Goal: Task Accomplishment & Management: Use online tool/utility

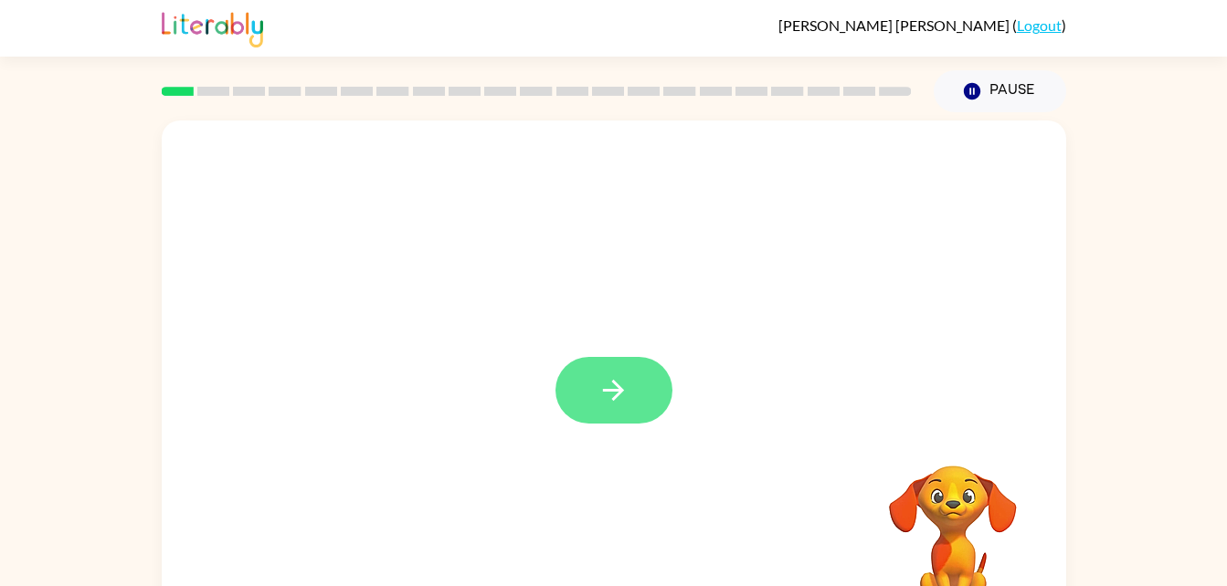
click at [594, 380] on button "button" at bounding box center [613, 390] width 117 height 67
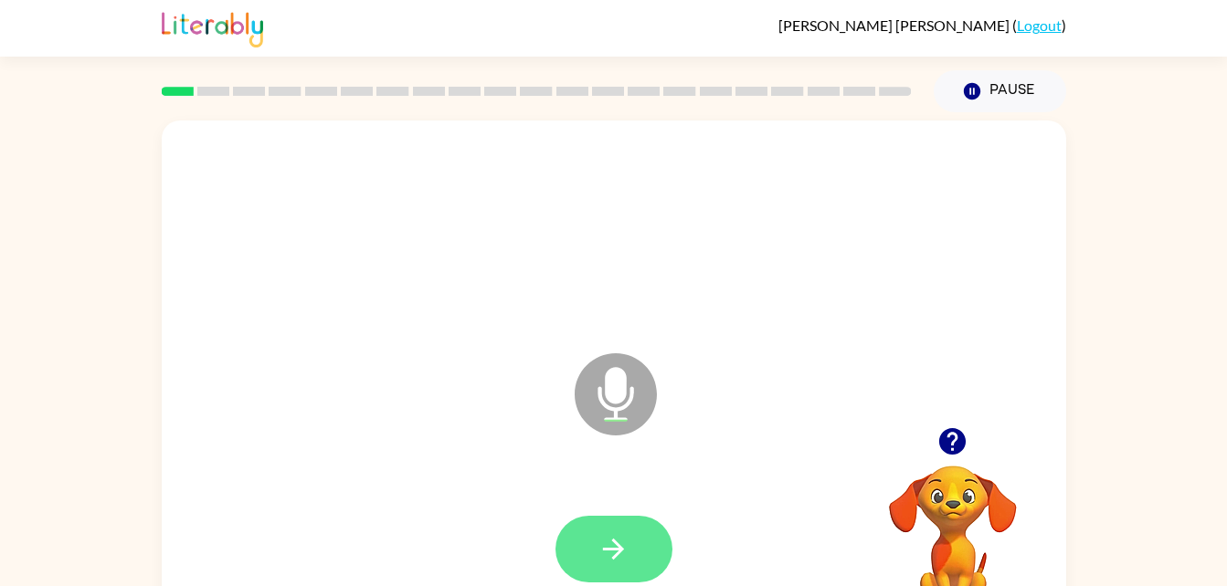
click at [592, 519] on button "button" at bounding box center [613, 549] width 117 height 67
click at [605, 564] on icon "button" at bounding box center [613, 549] width 32 height 32
click at [641, 542] on button "button" at bounding box center [613, 549] width 117 height 67
click at [612, 532] on button "button" at bounding box center [613, 549] width 117 height 67
click at [604, 545] on icon "button" at bounding box center [613, 549] width 32 height 32
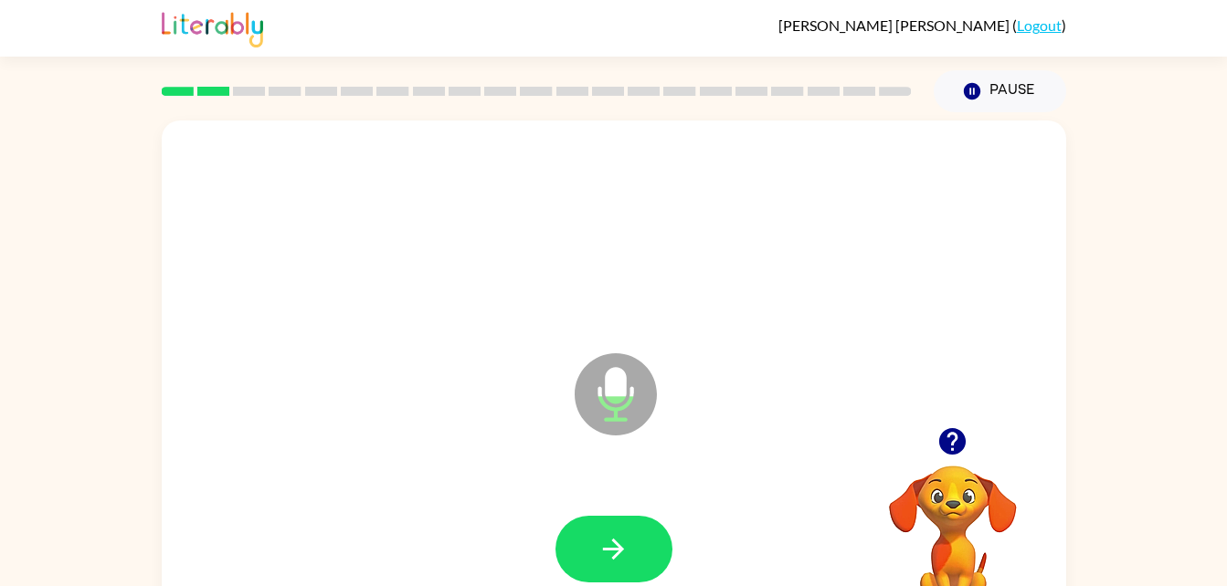
click at [930, 437] on button "button" at bounding box center [952, 441] width 47 height 47
click at [956, 490] on video "Your browser must support playing .mp4 files to use Literably. Please try using…" at bounding box center [952, 529] width 183 height 183
click at [605, 562] on icon "button" at bounding box center [613, 549] width 32 height 32
click at [622, 531] on button "button" at bounding box center [613, 549] width 117 height 67
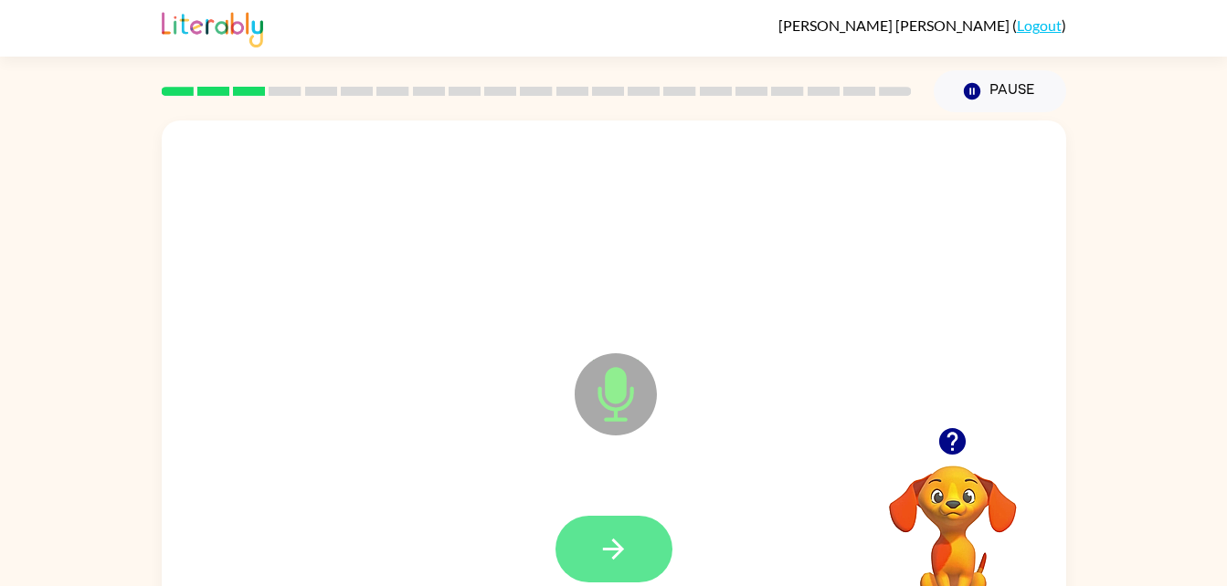
click at [609, 543] on icon "button" at bounding box center [613, 549] width 32 height 32
click at [569, 526] on button "button" at bounding box center [613, 549] width 117 height 67
click at [629, 556] on button "button" at bounding box center [613, 549] width 117 height 67
click at [617, 541] on icon "button" at bounding box center [613, 549] width 32 height 32
click at [621, 528] on button "button" at bounding box center [613, 549] width 117 height 67
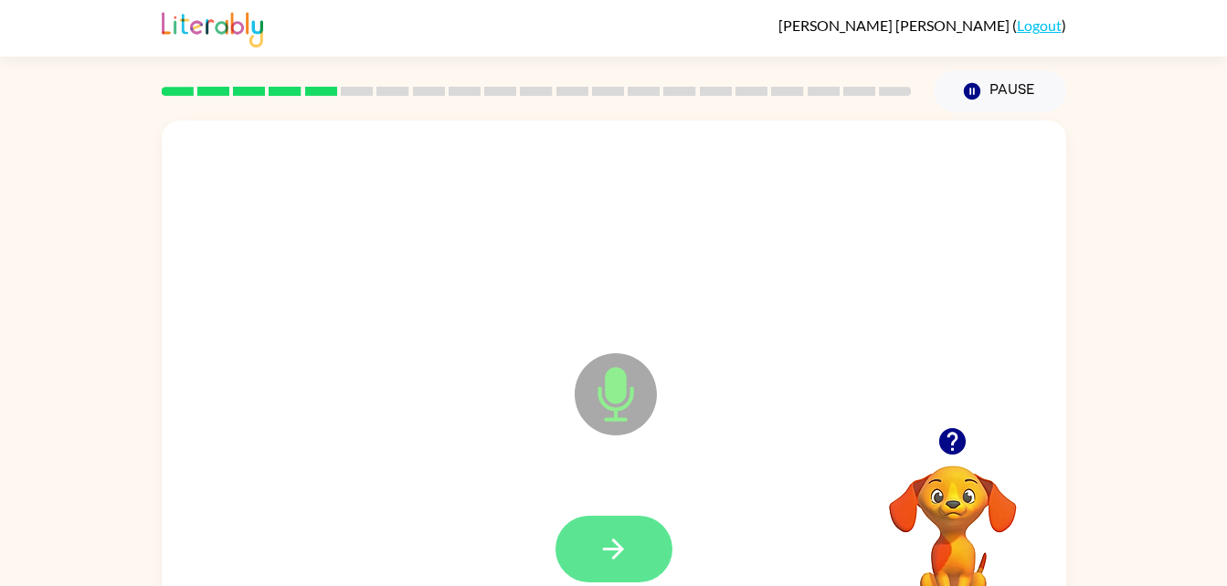
click at [619, 544] on icon "button" at bounding box center [613, 549] width 32 height 32
click at [596, 553] on button "button" at bounding box center [613, 549] width 117 height 67
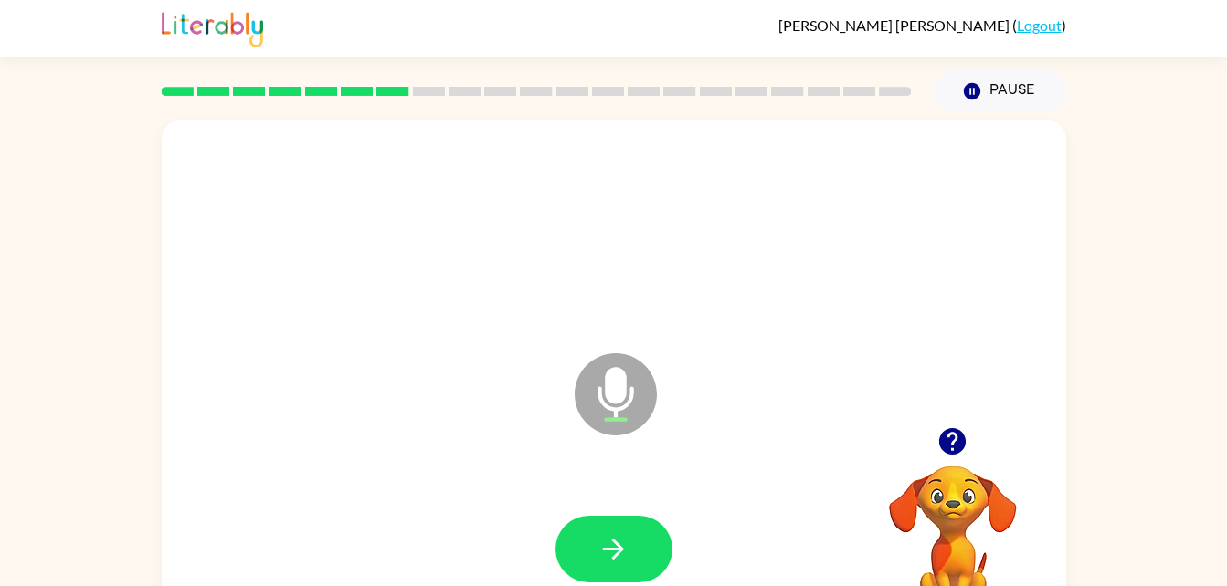
click at [956, 439] on icon "button" at bounding box center [952, 442] width 32 height 32
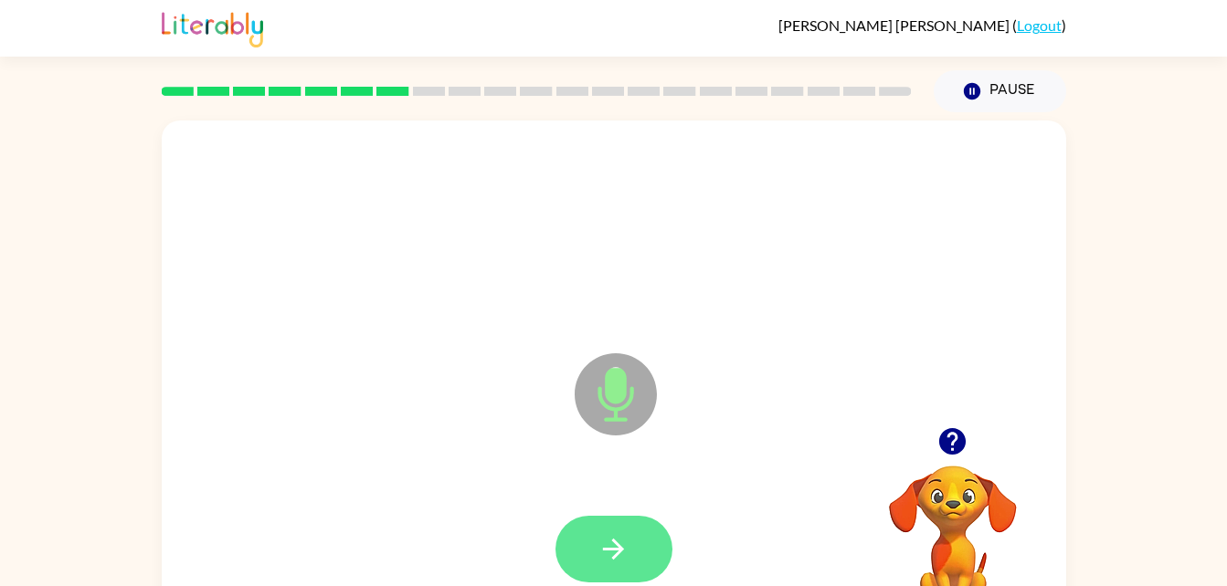
click at [611, 533] on icon "button" at bounding box center [613, 549] width 32 height 32
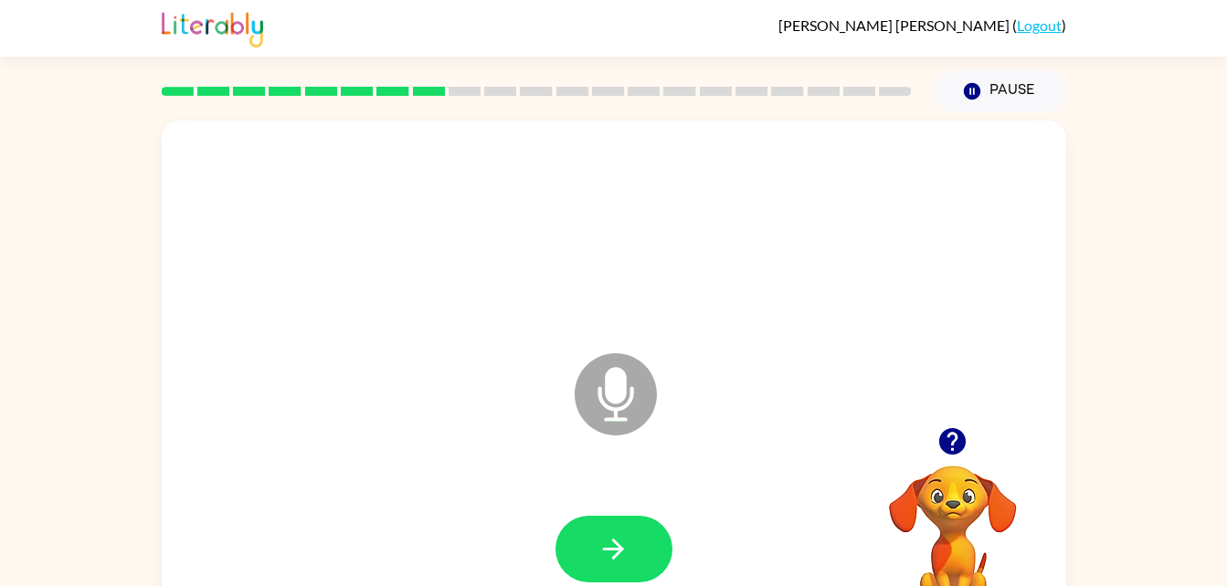
click at [949, 494] on video "Your browser must support playing .mp4 files to use Literably. Please try using…" at bounding box center [952, 529] width 183 height 183
click at [947, 449] on icon "button" at bounding box center [952, 441] width 26 height 26
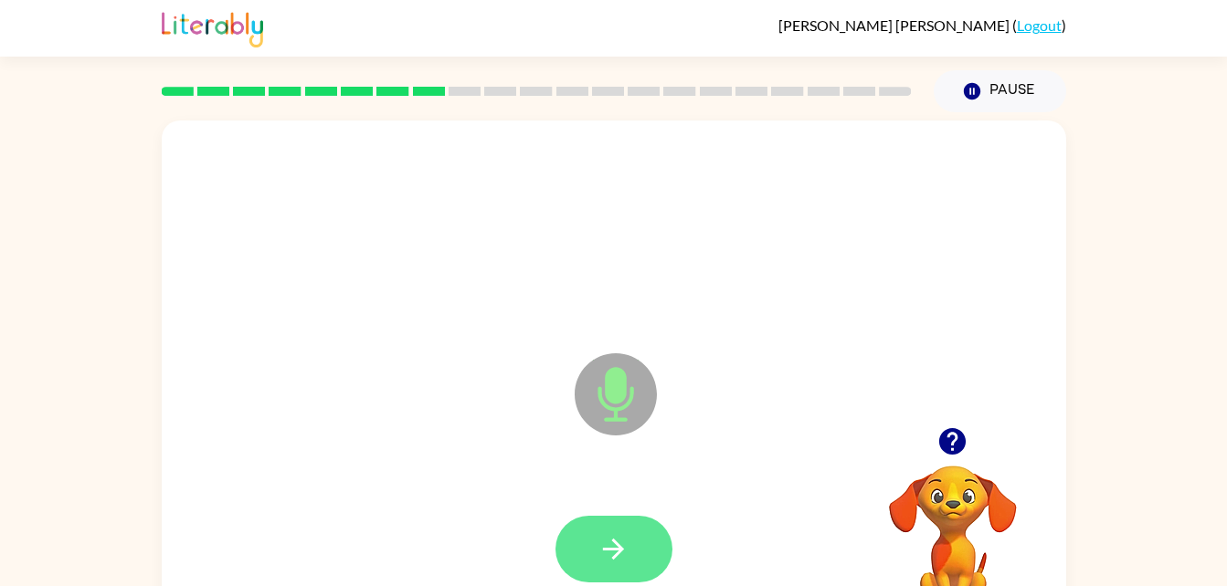
click at [599, 543] on icon "button" at bounding box center [613, 549] width 32 height 32
click at [608, 554] on icon "button" at bounding box center [613, 549] width 32 height 32
click at [615, 543] on icon "button" at bounding box center [613, 549] width 21 height 21
click at [610, 549] on icon "button" at bounding box center [613, 549] width 21 height 21
click at [628, 547] on icon "button" at bounding box center [613, 549] width 32 height 32
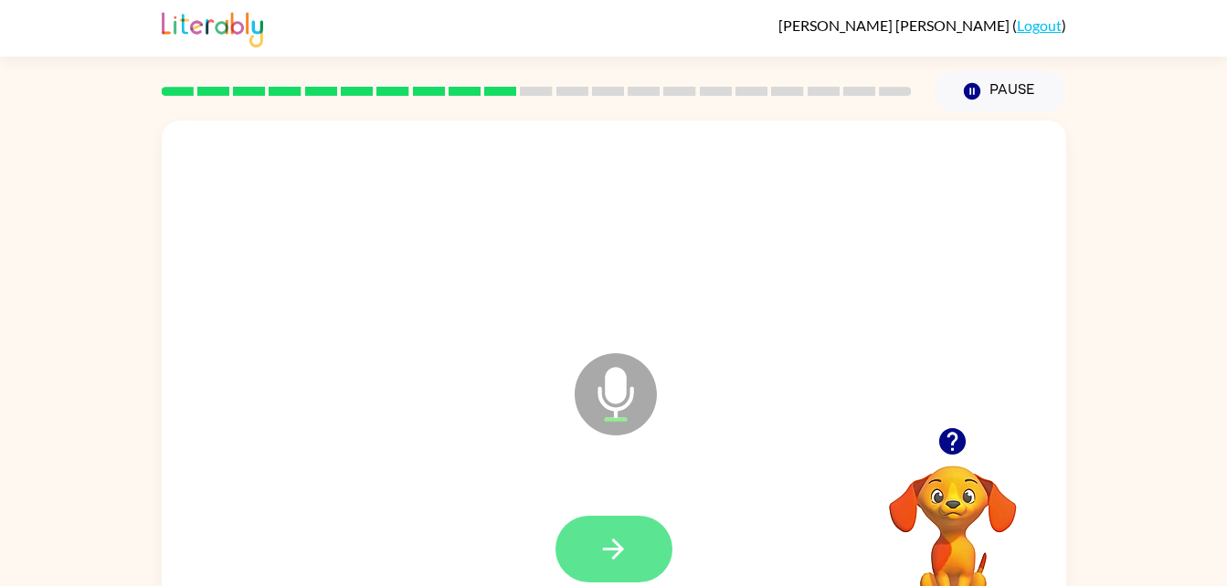
click at [606, 543] on icon "button" at bounding box center [613, 549] width 32 height 32
click at [611, 524] on button "button" at bounding box center [613, 549] width 117 height 67
click at [614, 554] on icon "button" at bounding box center [613, 549] width 32 height 32
click at [597, 534] on icon "button" at bounding box center [613, 549] width 32 height 32
click at [602, 542] on icon "button" at bounding box center [613, 549] width 32 height 32
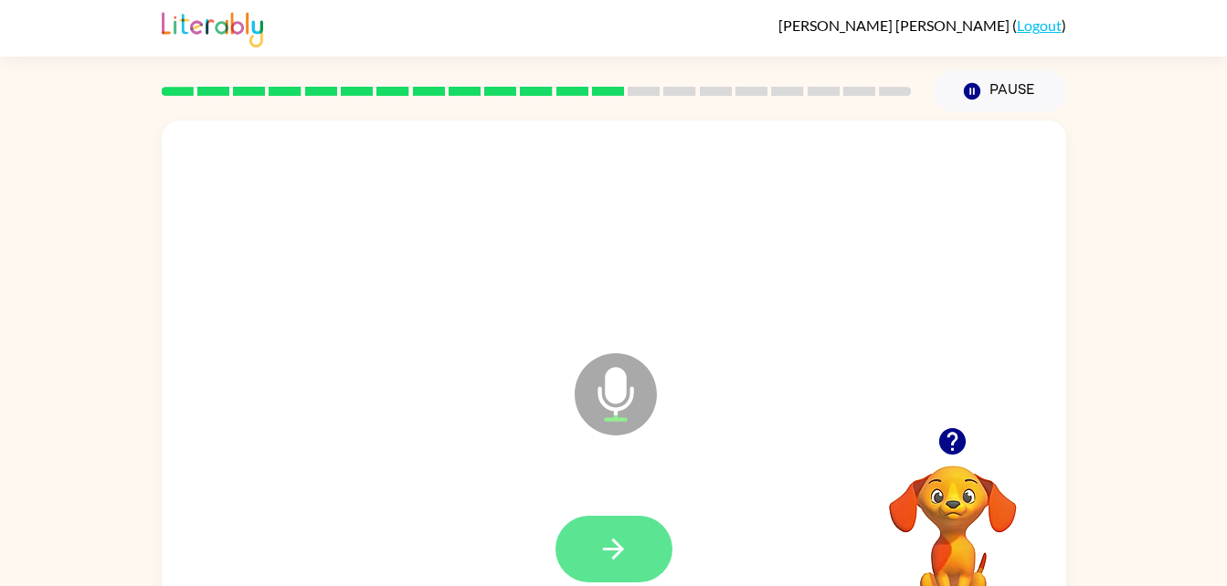
click at [614, 543] on icon "button" at bounding box center [613, 549] width 21 height 21
click at [631, 529] on button "button" at bounding box center [613, 549] width 117 height 67
click at [617, 543] on icon "button" at bounding box center [613, 549] width 21 height 21
click at [604, 542] on icon "button" at bounding box center [613, 549] width 32 height 32
click at [947, 480] on video "Your browser must support playing .mp4 files to use Literably. Please try using…" at bounding box center [952, 529] width 183 height 183
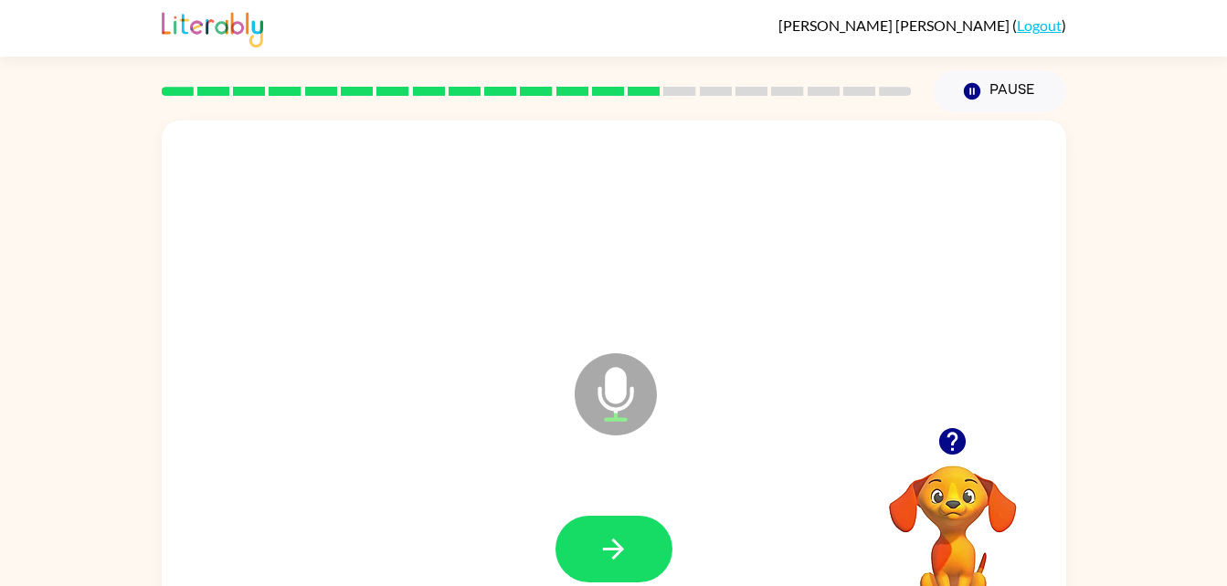
click at [940, 443] on icon "button" at bounding box center [952, 441] width 26 height 26
click at [620, 537] on icon "button" at bounding box center [613, 549] width 32 height 32
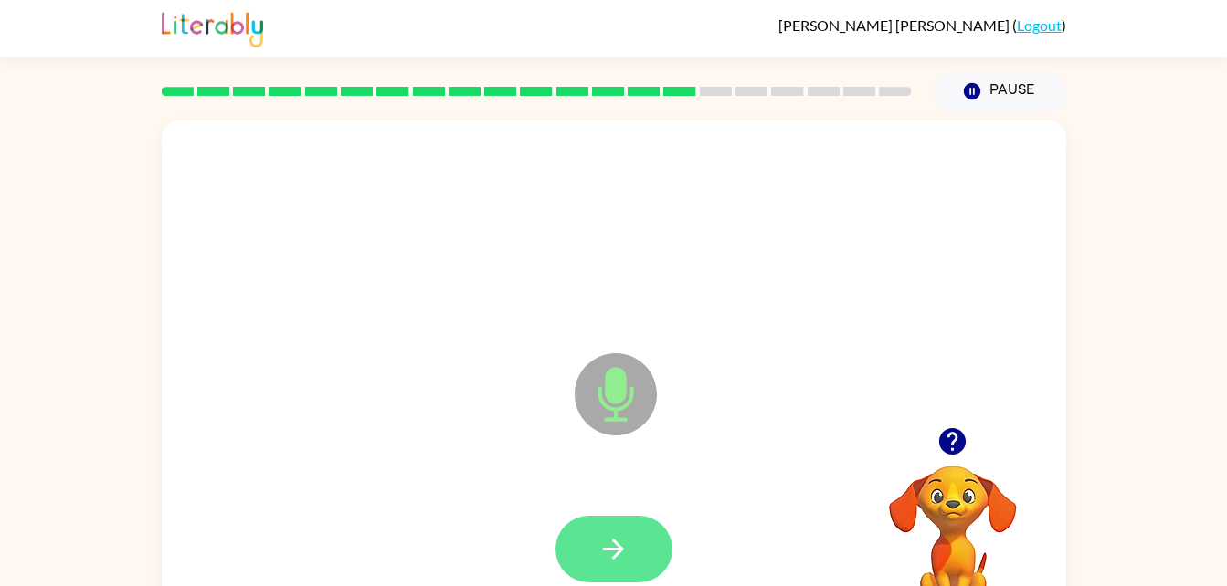
click at [615, 527] on button "button" at bounding box center [613, 549] width 117 height 67
click at [614, 546] on icon "button" at bounding box center [613, 549] width 32 height 32
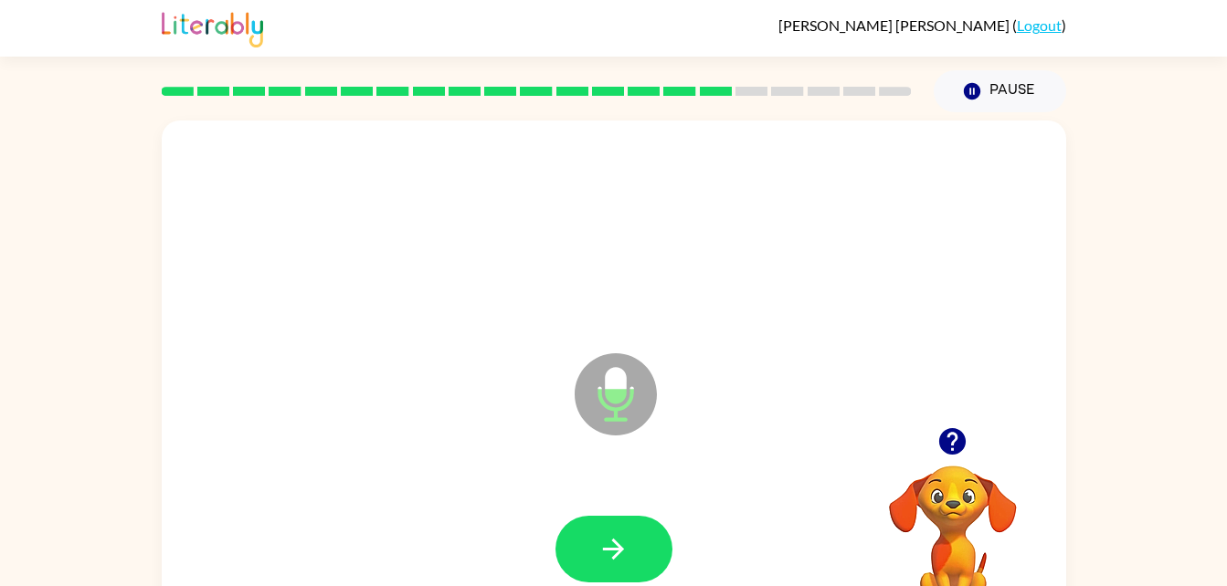
click at [955, 456] on icon "button" at bounding box center [952, 442] width 32 height 32
click at [609, 552] on icon "button" at bounding box center [613, 549] width 32 height 32
click at [599, 542] on icon "button" at bounding box center [613, 549] width 32 height 32
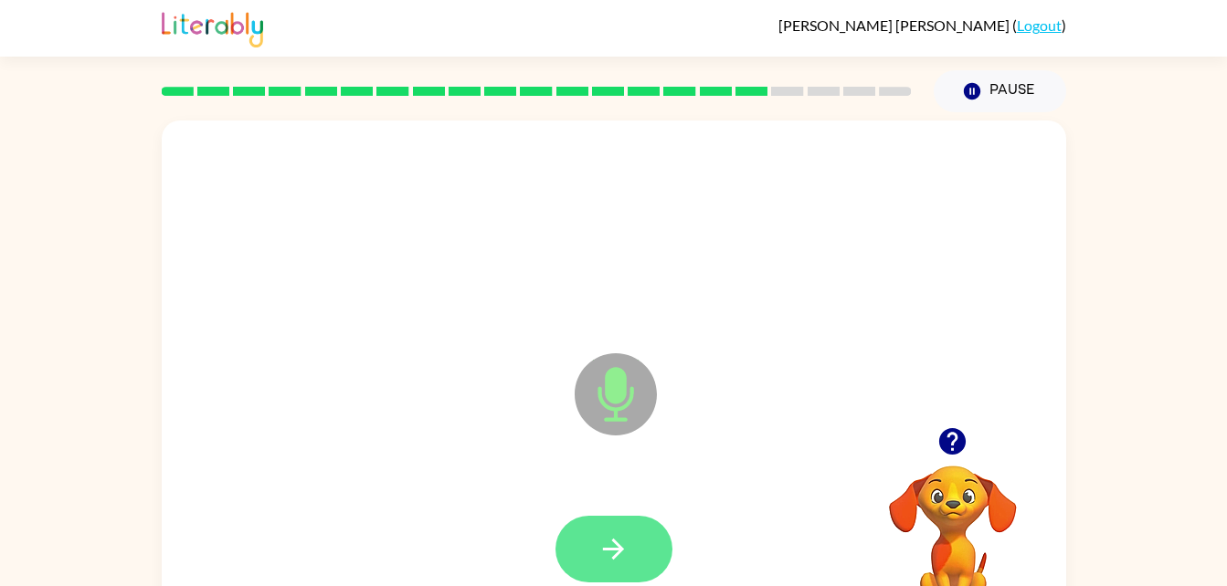
click at [637, 531] on button "button" at bounding box center [613, 549] width 117 height 67
click at [587, 542] on button "button" at bounding box center [613, 549] width 117 height 67
click at [597, 539] on icon "button" at bounding box center [613, 549] width 32 height 32
click at [589, 534] on button "button" at bounding box center [613, 549] width 117 height 67
click at [596, 543] on button "button" at bounding box center [613, 549] width 117 height 67
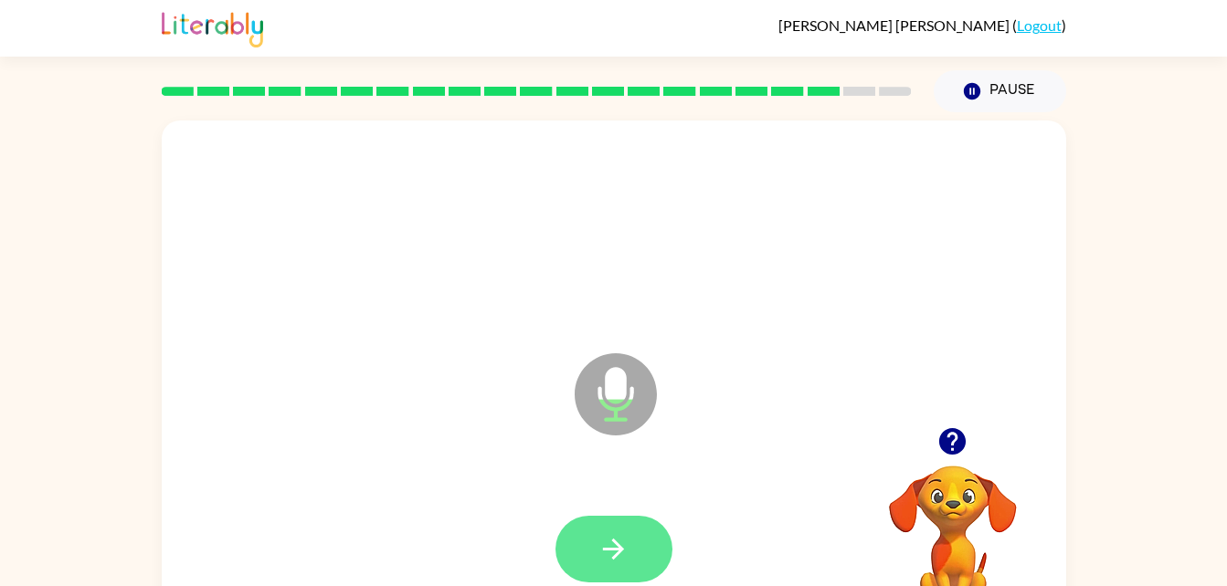
click at [612, 516] on button "button" at bounding box center [613, 549] width 117 height 67
click at [602, 556] on icon "button" at bounding box center [613, 549] width 32 height 32
click at [578, 559] on button "button" at bounding box center [613, 549] width 117 height 67
click at [614, 563] on icon "button" at bounding box center [613, 549] width 32 height 32
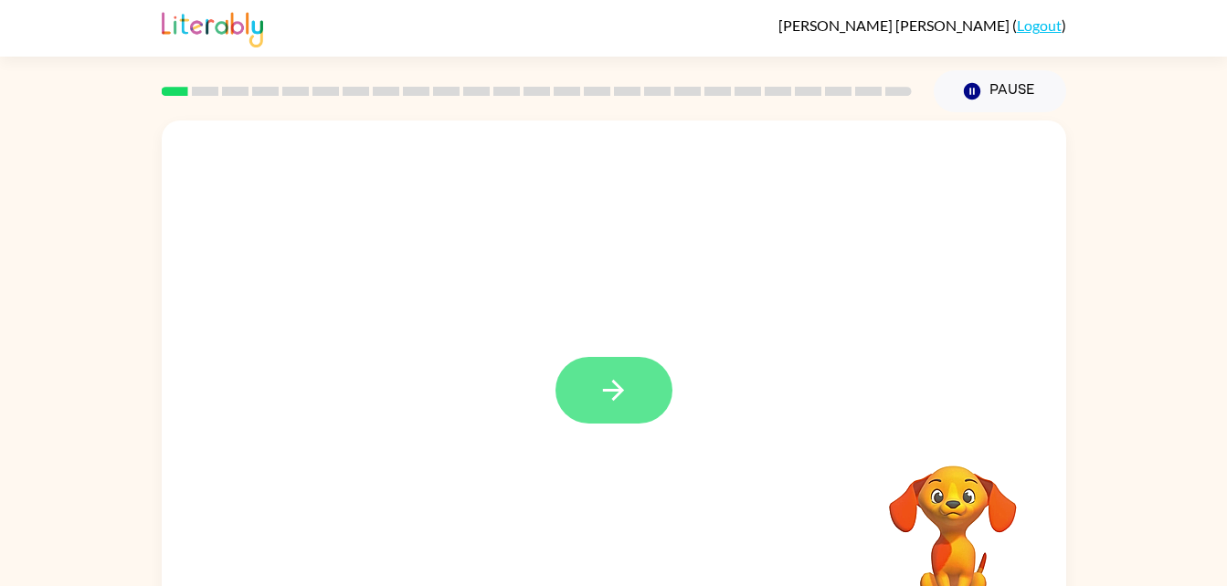
click at [599, 406] on icon "button" at bounding box center [613, 390] width 32 height 32
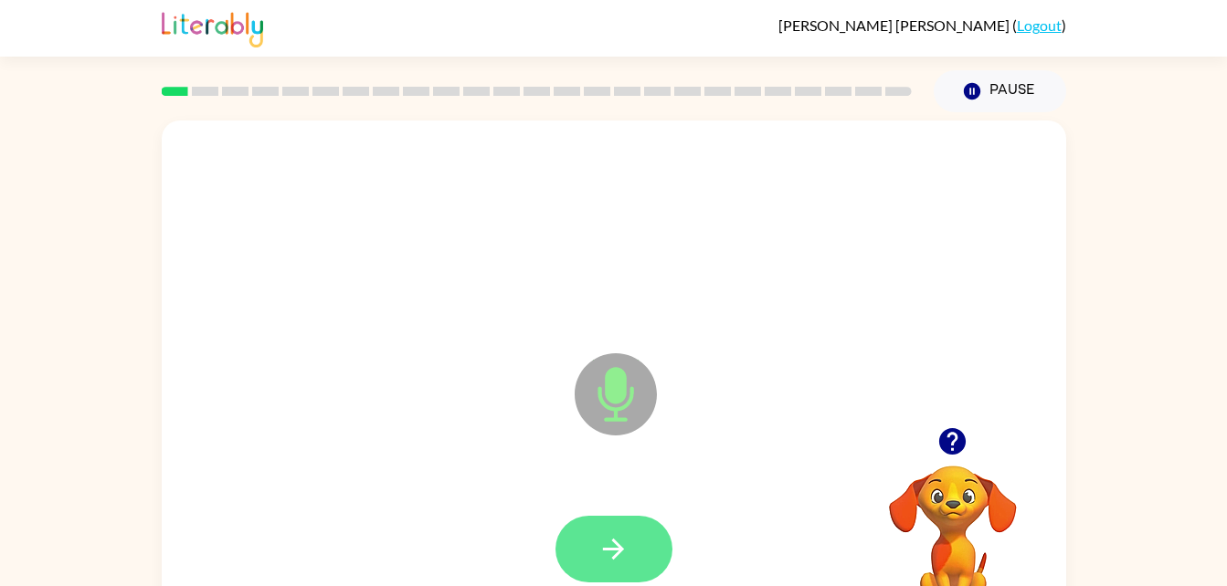
click at [617, 527] on button "button" at bounding box center [613, 549] width 117 height 67
click at [589, 518] on button "button" at bounding box center [613, 549] width 117 height 67
click at [638, 550] on button "button" at bounding box center [613, 549] width 117 height 67
click at [599, 543] on icon "button" at bounding box center [613, 549] width 32 height 32
click at [603, 542] on icon "button" at bounding box center [613, 549] width 32 height 32
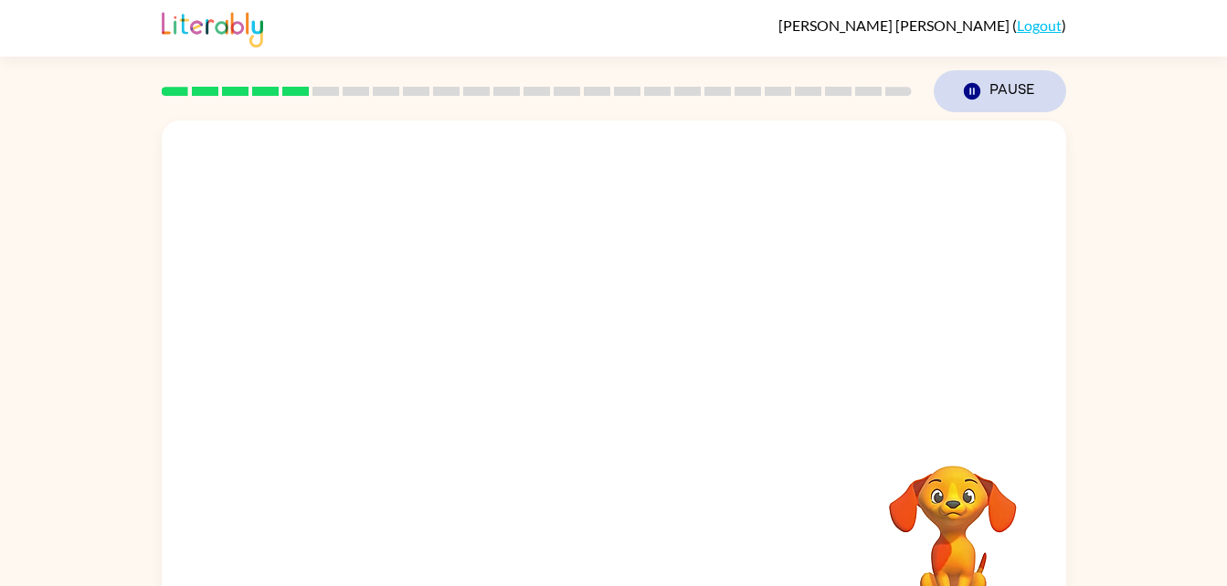
click at [994, 87] on button "Pause Pause" at bounding box center [999, 91] width 132 height 42
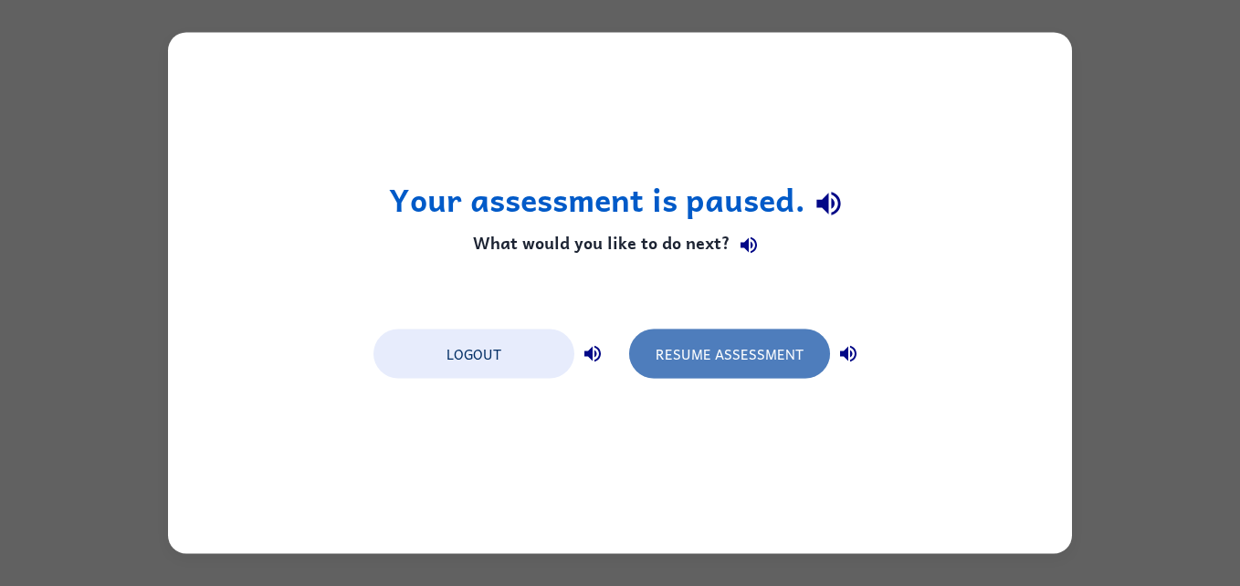
click at [722, 361] on button "Resume Assessment" at bounding box center [729, 354] width 201 height 49
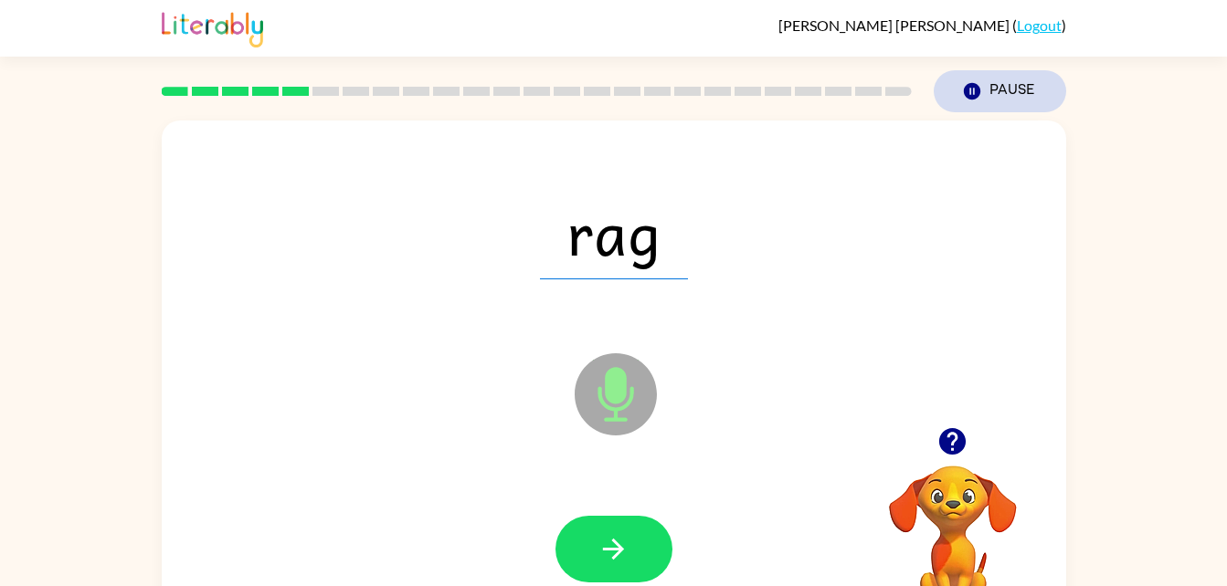
click at [1007, 100] on button "Pause Pause" at bounding box center [999, 91] width 132 height 42
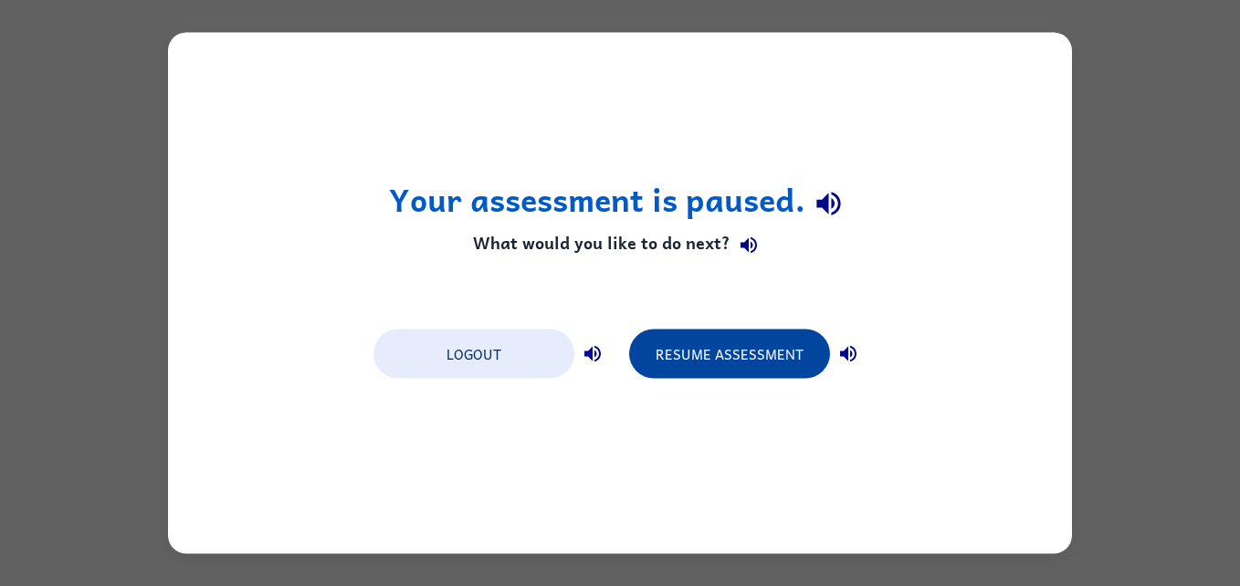
click at [736, 357] on button "Resume Assessment" at bounding box center [729, 354] width 201 height 49
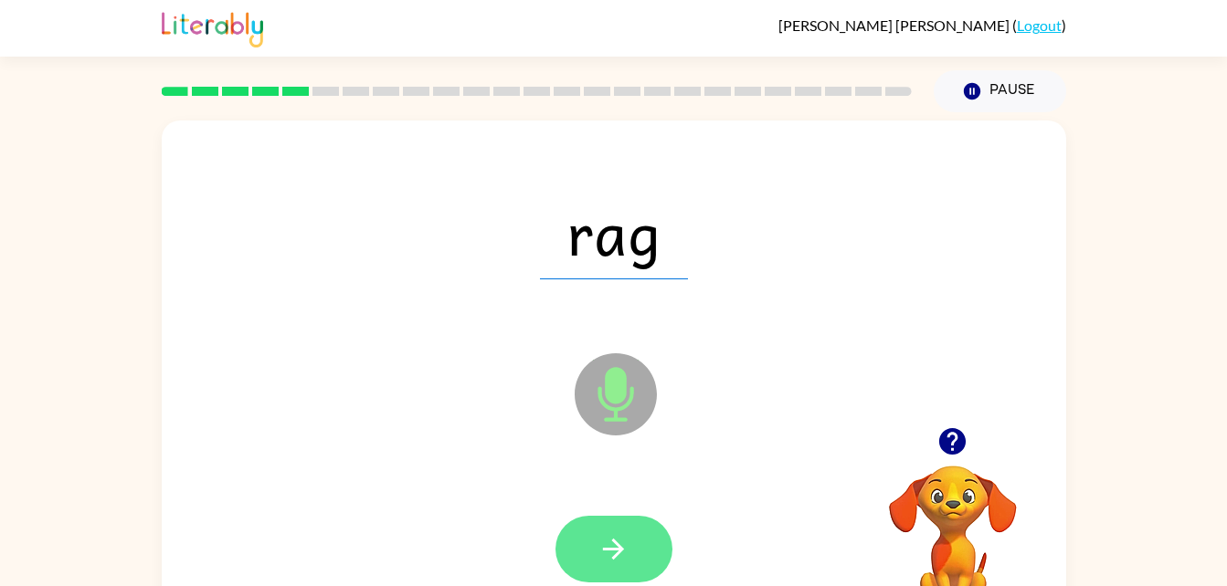
click at [577, 532] on button "button" at bounding box center [613, 549] width 117 height 67
click at [605, 538] on icon "button" at bounding box center [613, 549] width 32 height 32
click at [617, 535] on icon "button" at bounding box center [613, 549] width 32 height 32
click at [619, 573] on button "button" at bounding box center [613, 549] width 117 height 67
click at [618, 528] on button "button" at bounding box center [613, 549] width 117 height 67
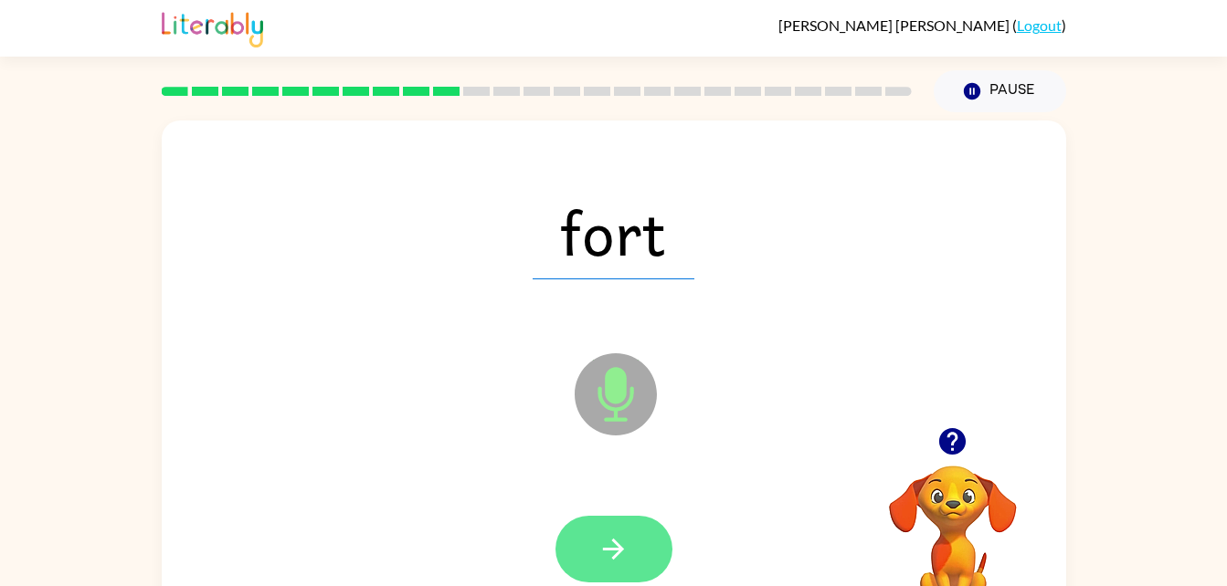
click at [595, 526] on button "button" at bounding box center [613, 549] width 117 height 67
click at [608, 572] on button "button" at bounding box center [613, 549] width 117 height 67
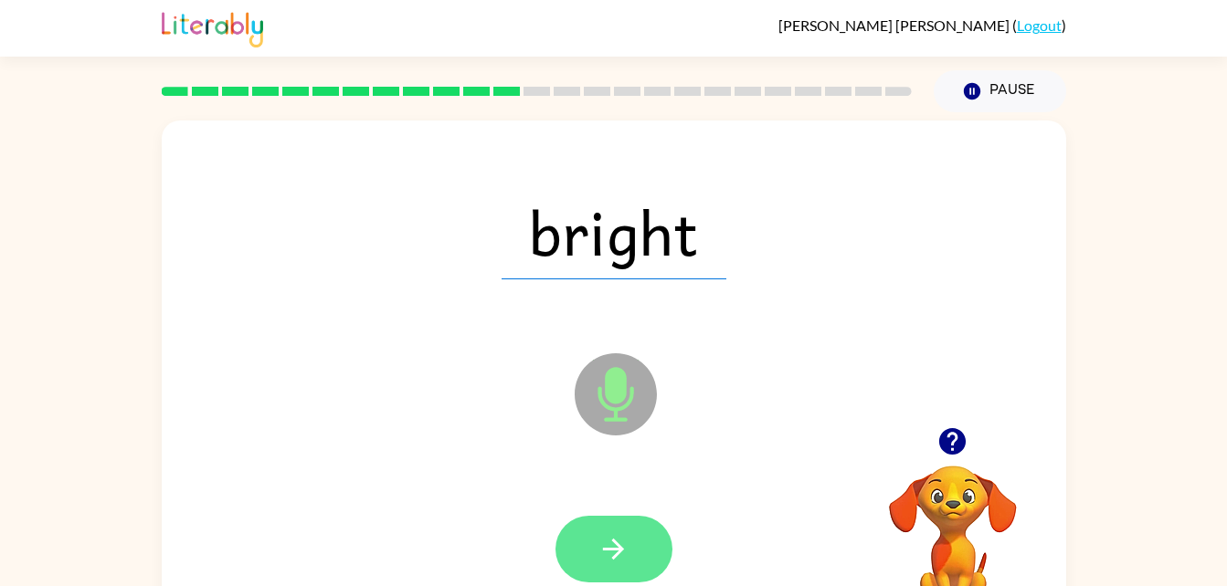
click at [608, 544] on icon "button" at bounding box center [613, 549] width 32 height 32
click at [599, 553] on icon "button" at bounding box center [613, 549] width 32 height 32
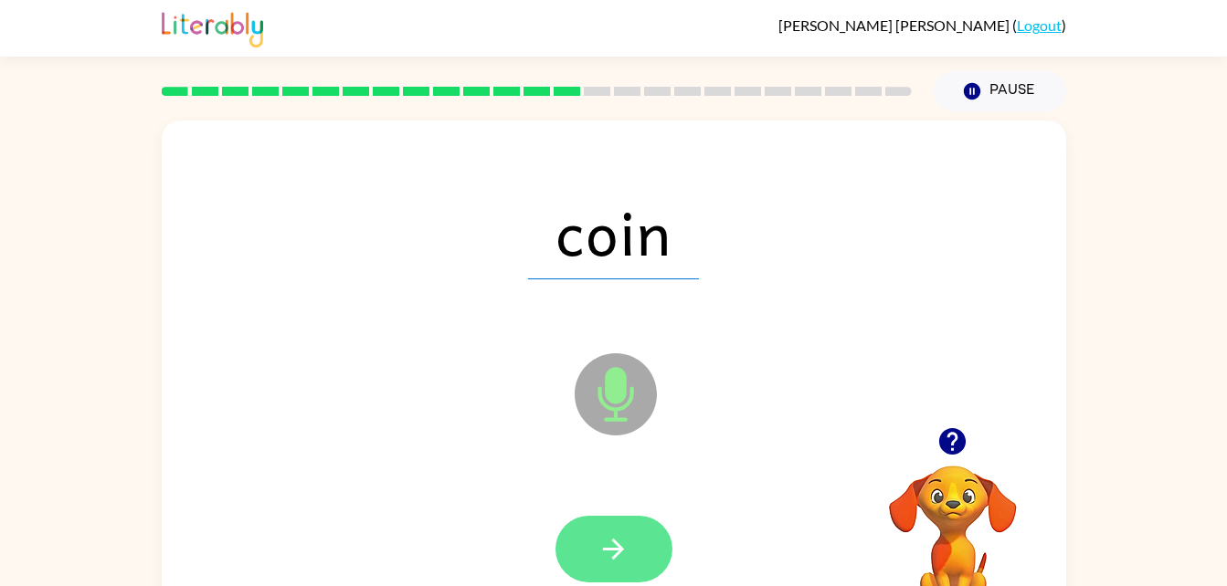
click at [608, 564] on icon "button" at bounding box center [613, 549] width 32 height 32
click at [617, 543] on icon "button" at bounding box center [613, 549] width 32 height 32
click at [617, 543] on icon "button" at bounding box center [613, 549] width 21 height 21
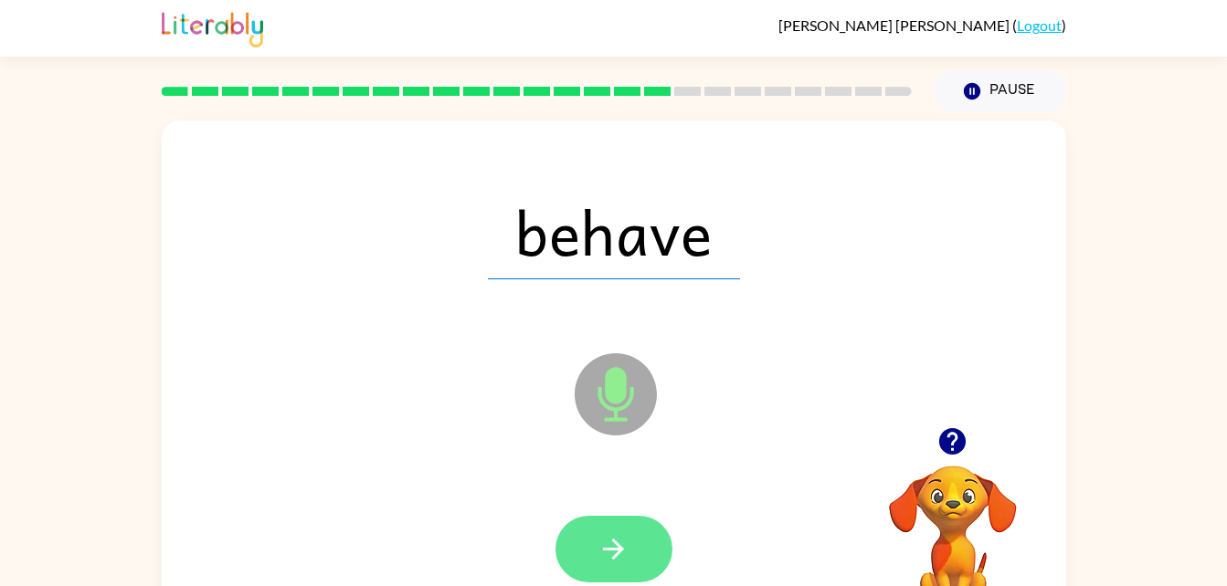
click at [624, 548] on icon "button" at bounding box center [613, 549] width 32 height 32
click at [630, 564] on button "button" at bounding box center [613, 549] width 117 height 67
click at [617, 557] on icon "button" at bounding box center [613, 549] width 32 height 32
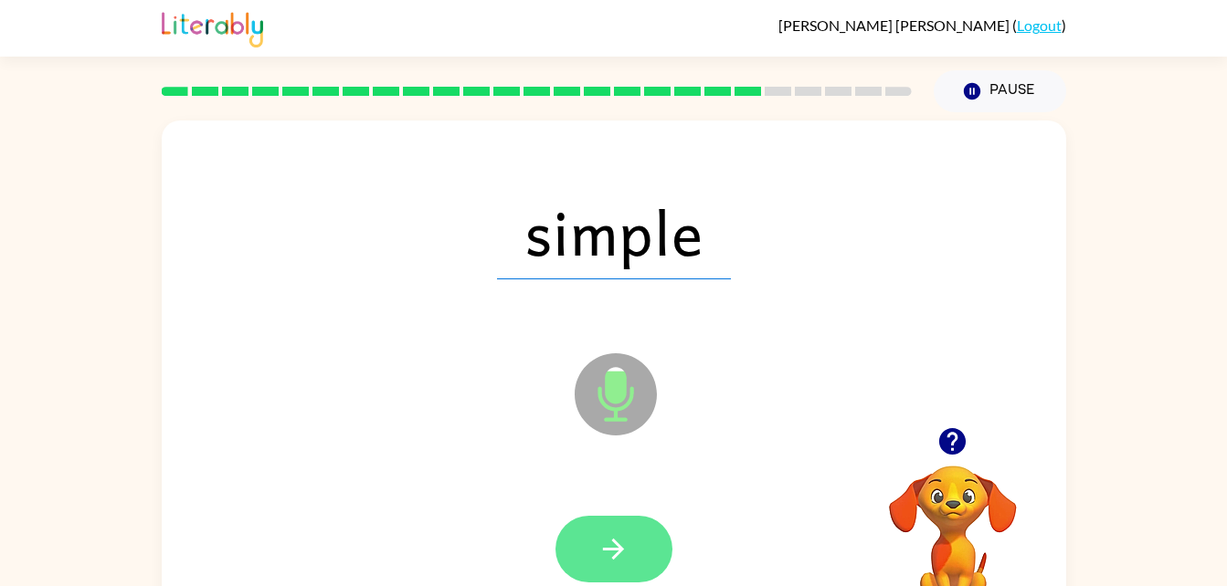
click at [617, 548] on icon "button" at bounding box center [613, 549] width 21 height 21
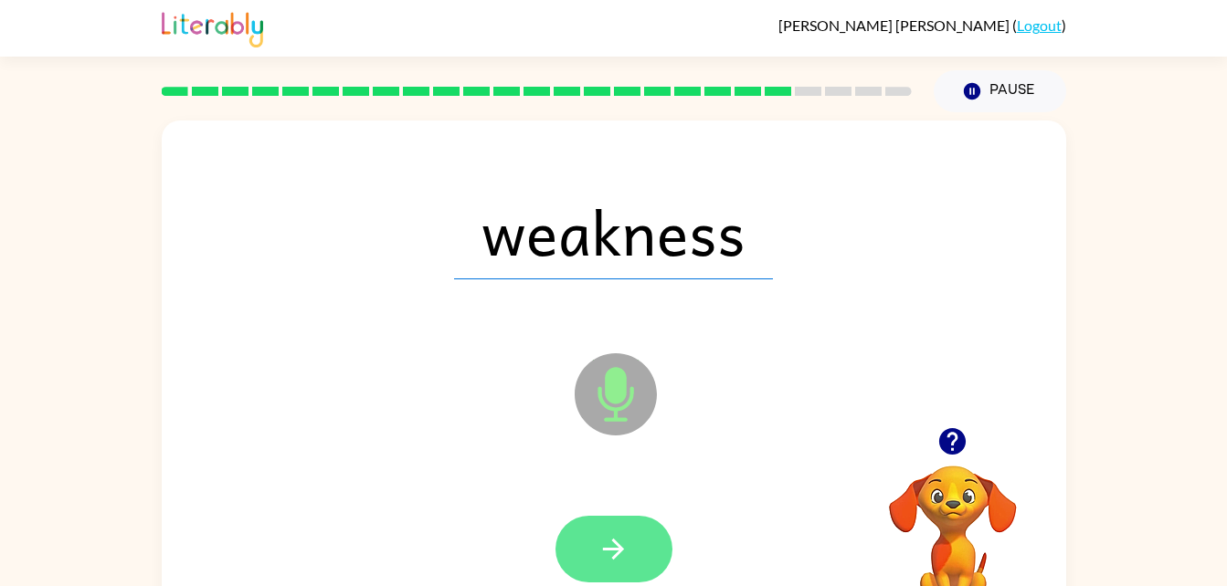
click at [615, 546] on icon "button" at bounding box center [613, 549] width 32 height 32
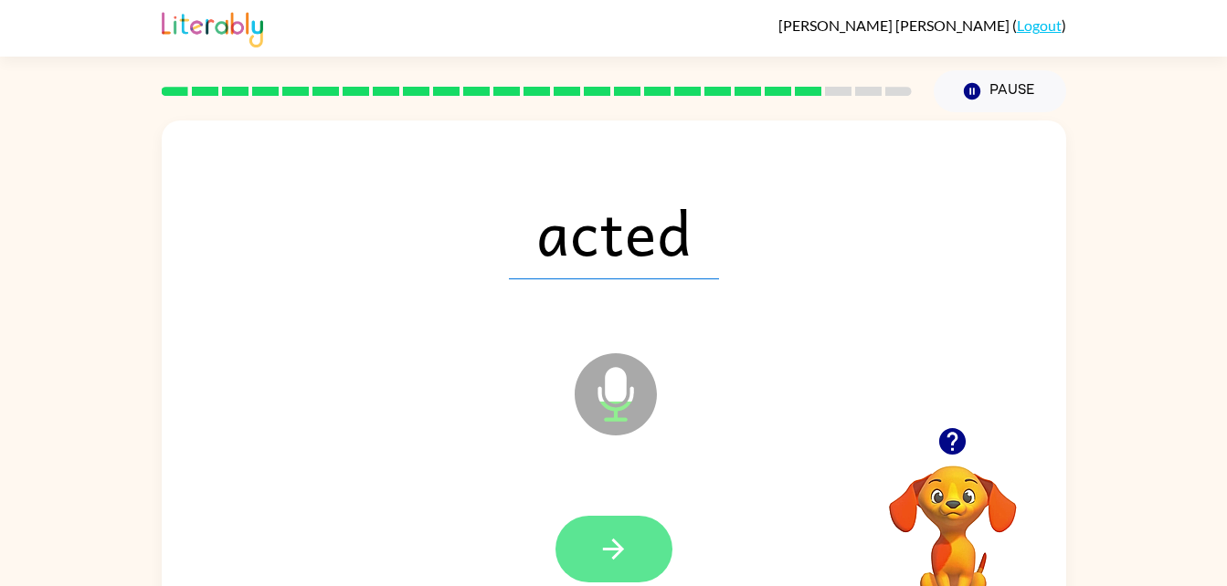
click at [634, 554] on button "button" at bounding box center [613, 549] width 117 height 67
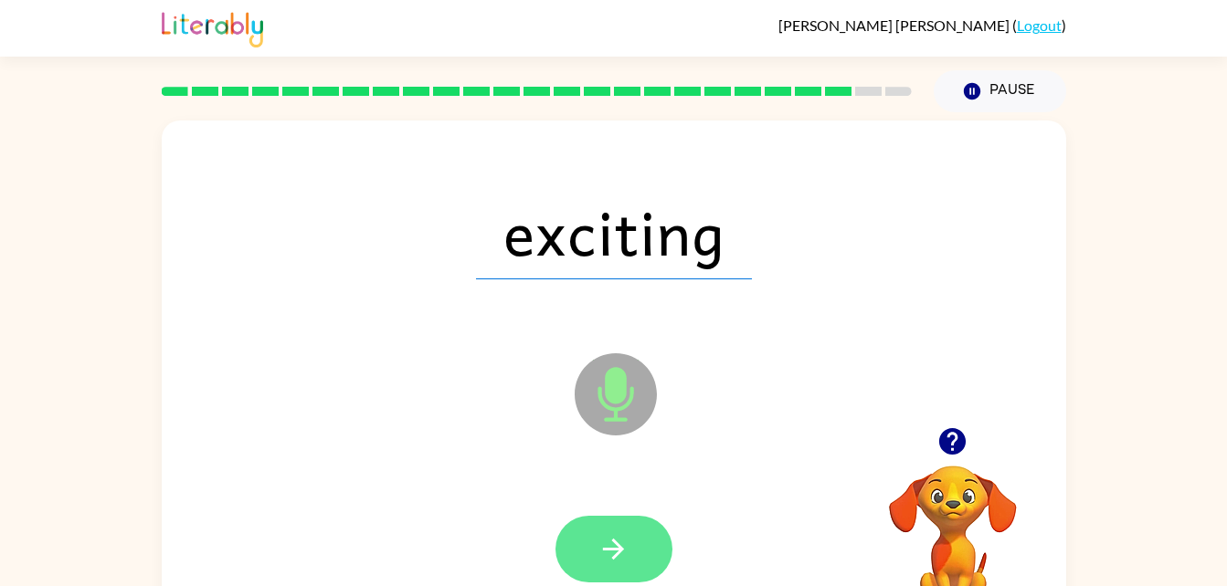
click at [614, 547] on icon "button" at bounding box center [613, 549] width 32 height 32
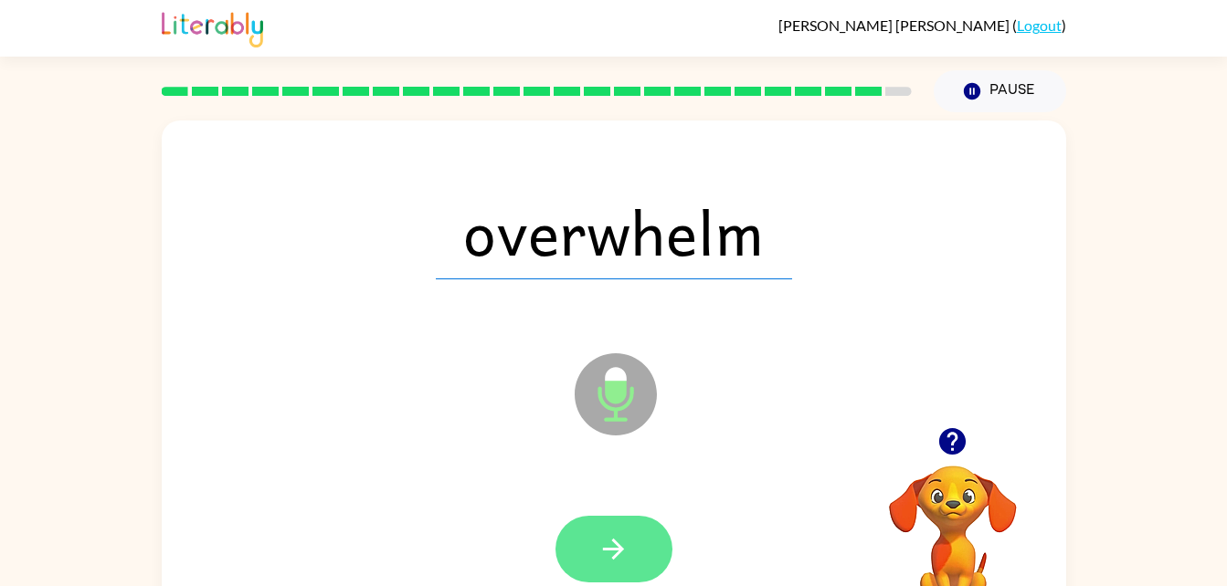
click at [612, 548] on icon "button" at bounding box center [613, 549] width 21 height 21
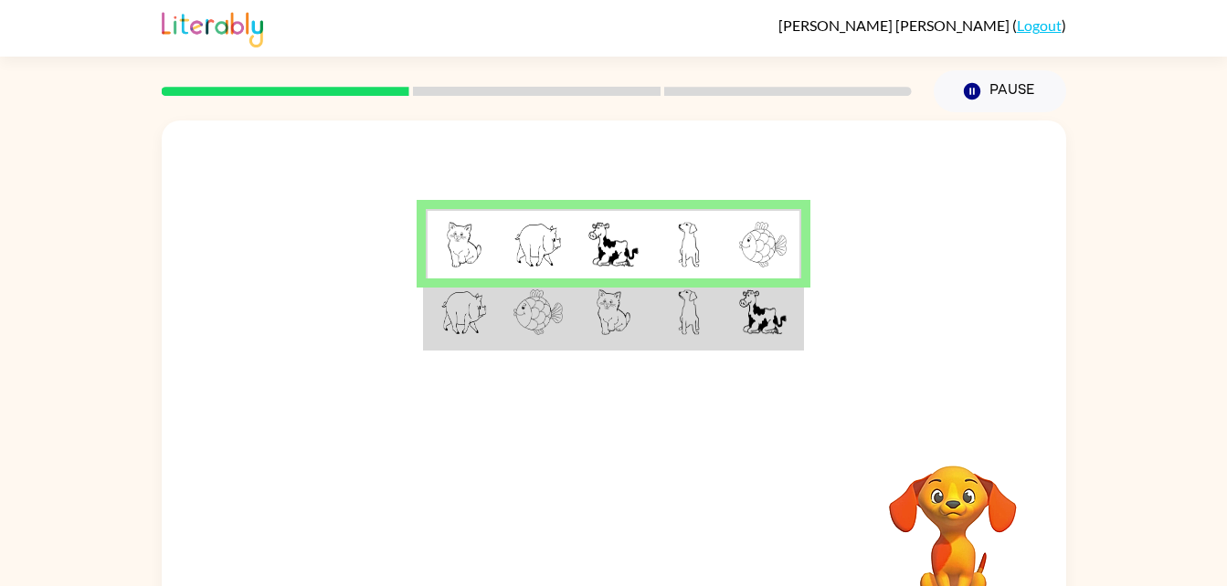
click at [546, 322] on img at bounding box center [537, 313] width 49 height 46
click at [533, 343] on td at bounding box center [538, 314] width 75 height 70
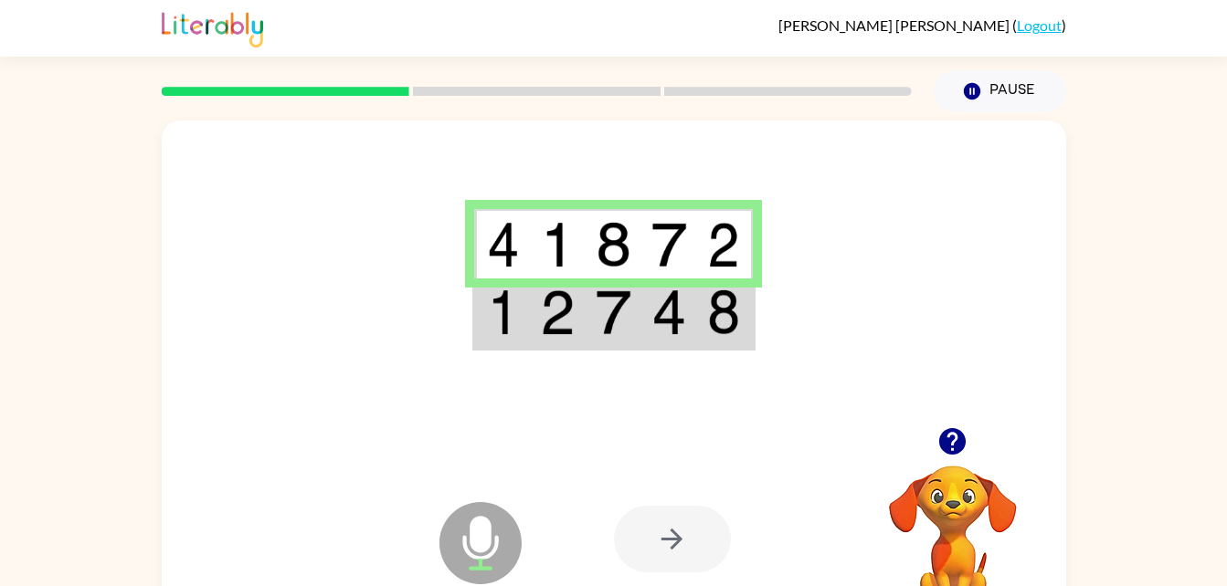
click at [667, 543] on div at bounding box center [672, 539] width 117 height 67
click at [688, 550] on div at bounding box center [672, 539] width 117 height 67
click at [678, 546] on div at bounding box center [672, 539] width 117 height 67
click at [680, 557] on div at bounding box center [672, 539] width 117 height 67
click at [682, 560] on div at bounding box center [672, 539] width 117 height 67
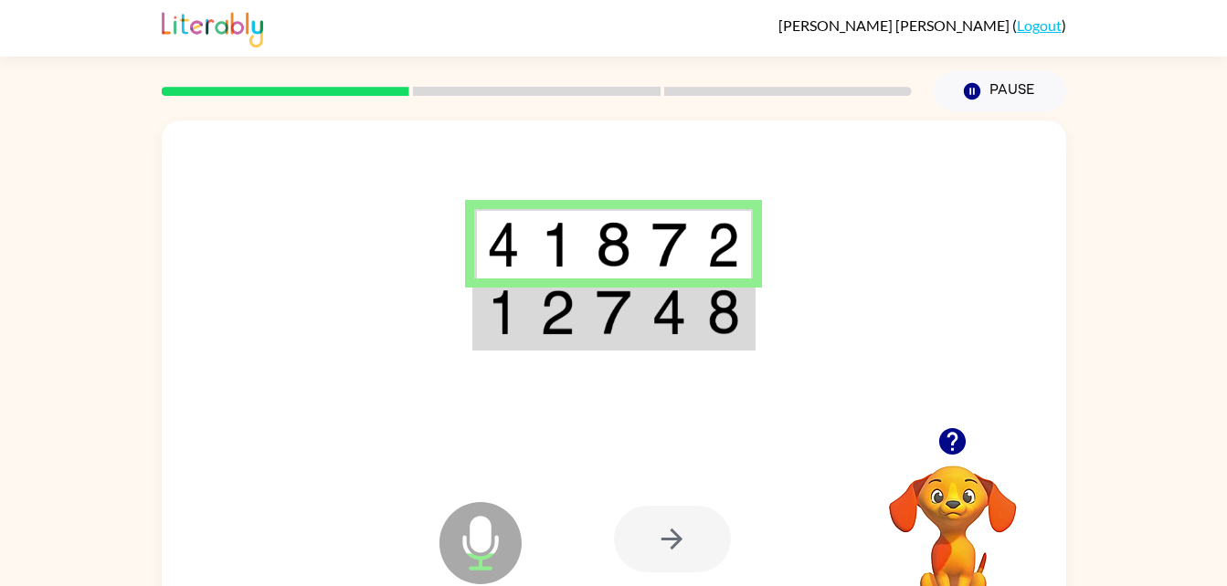
click at [661, 547] on div at bounding box center [672, 539] width 117 height 67
click at [671, 554] on div at bounding box center [672, 539] width 117 height 67
click at [676, 557] on div at bounding box center [672, 539] width 117 height 67
click at [687, 558] on div at bounding box center [672, 539] width 117 height 67
click at [533, 330] on td at bounding box center [558, 314] width 56 height 70
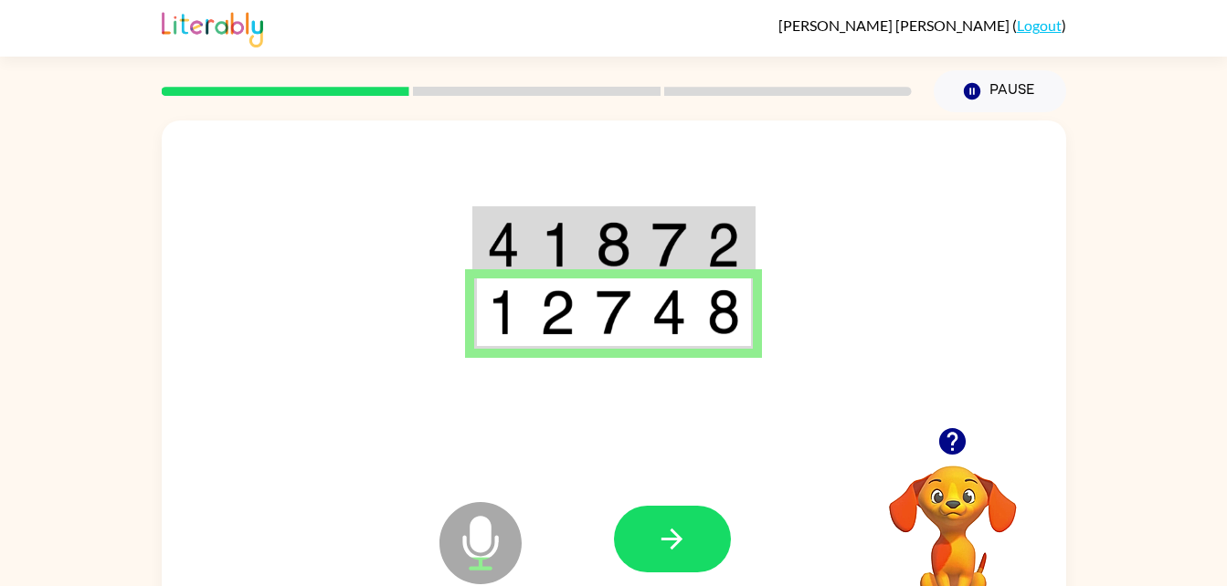
click at [529, 316] on td at bounding box center [502, 314] width 56 height 70
click at [667, 527] on icon "button" at bounding box center [672, 539] width 32 height 32
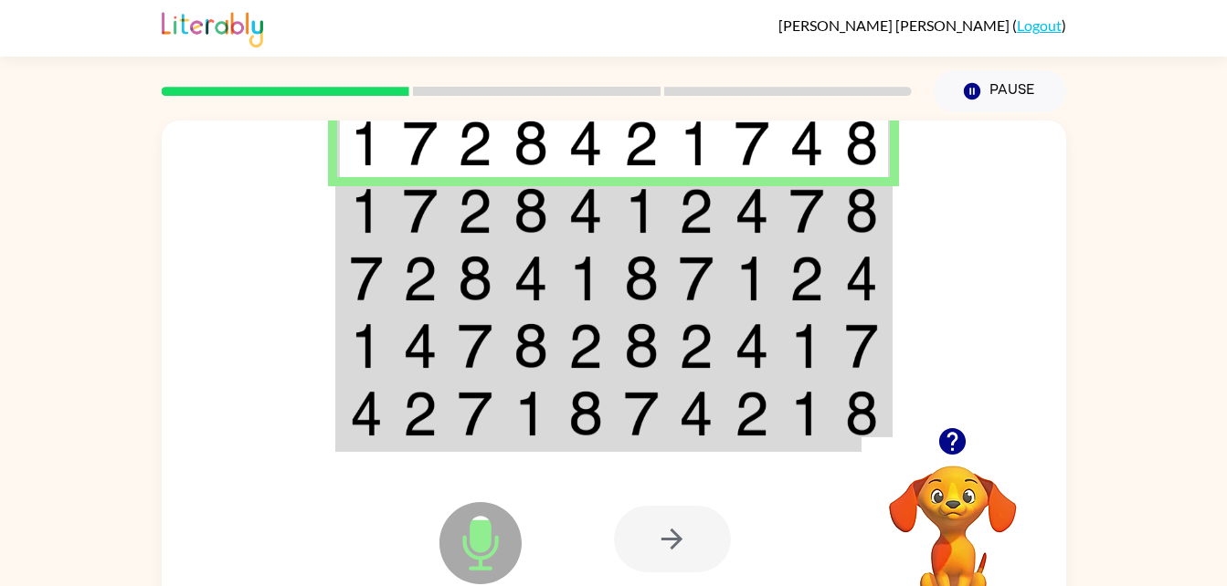
click at [671, 216] on td at bounding box center [697, 211] width 56 height 68
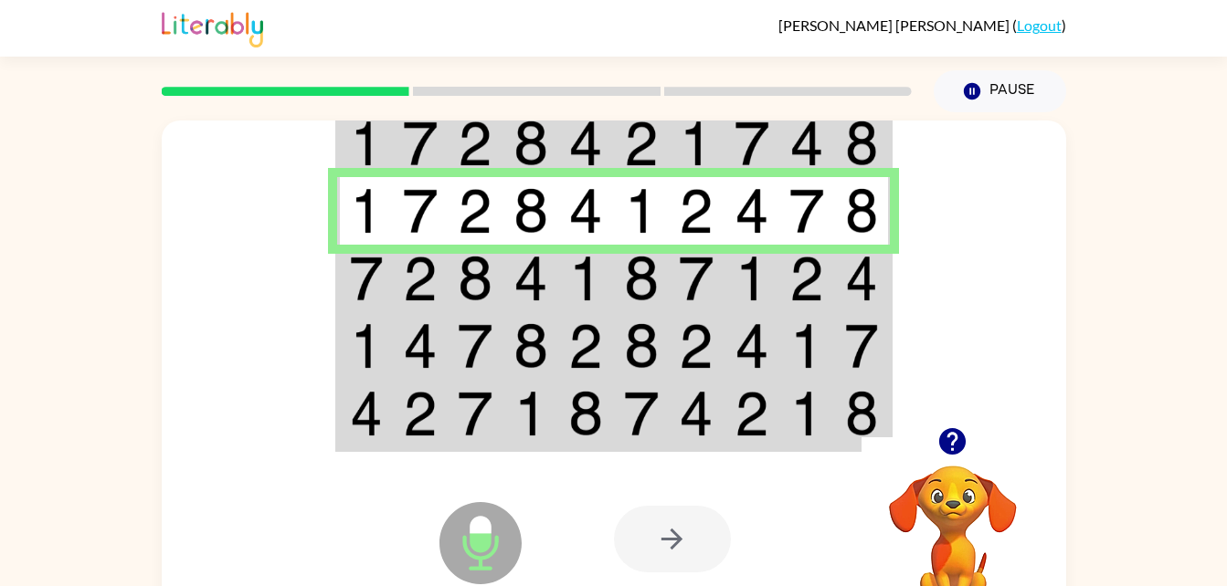
click at [600, 280] on img at bounding box center [585, 279] width 35 height 46
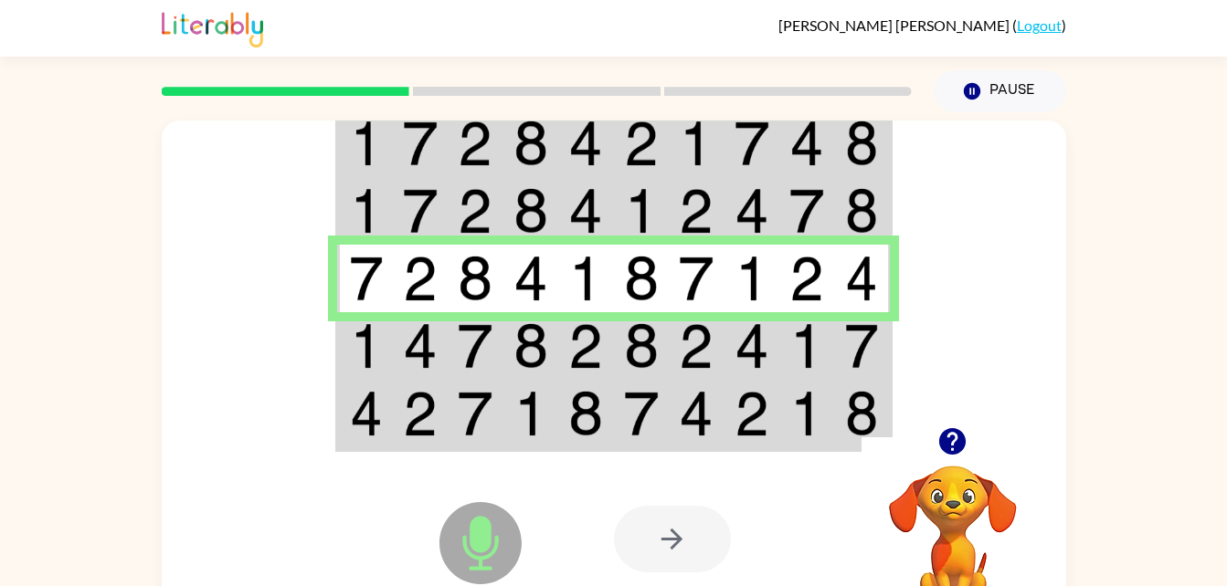
click at [593, 347] on img at bounding box center [585, 346] width 35 height 46
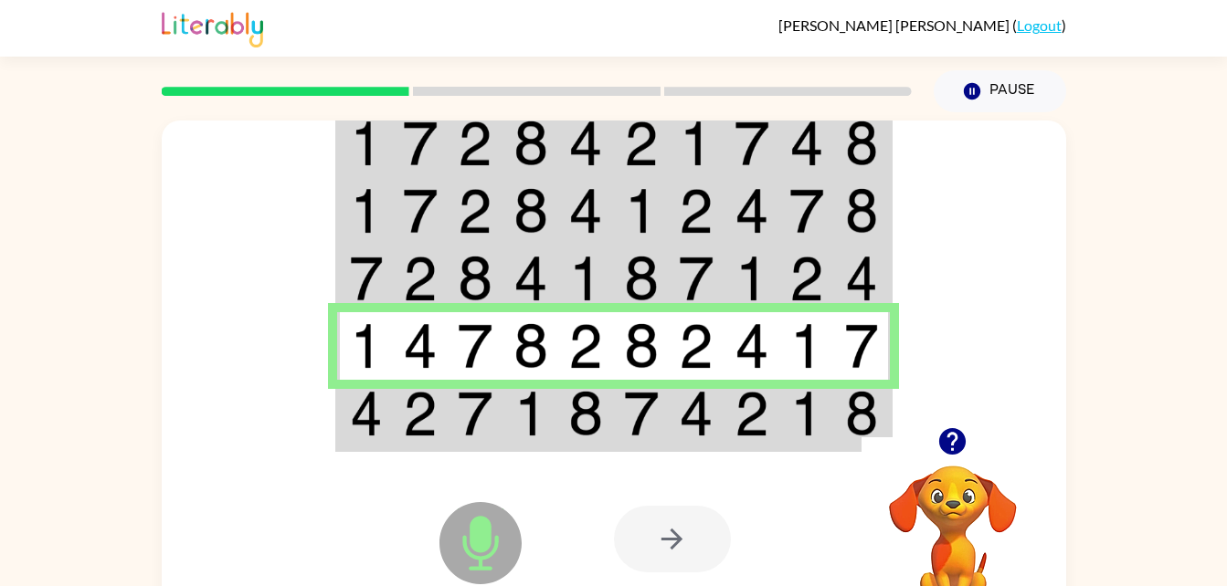
click at [627, 411] on img at bounding box center [641, 414] width 35 height 46
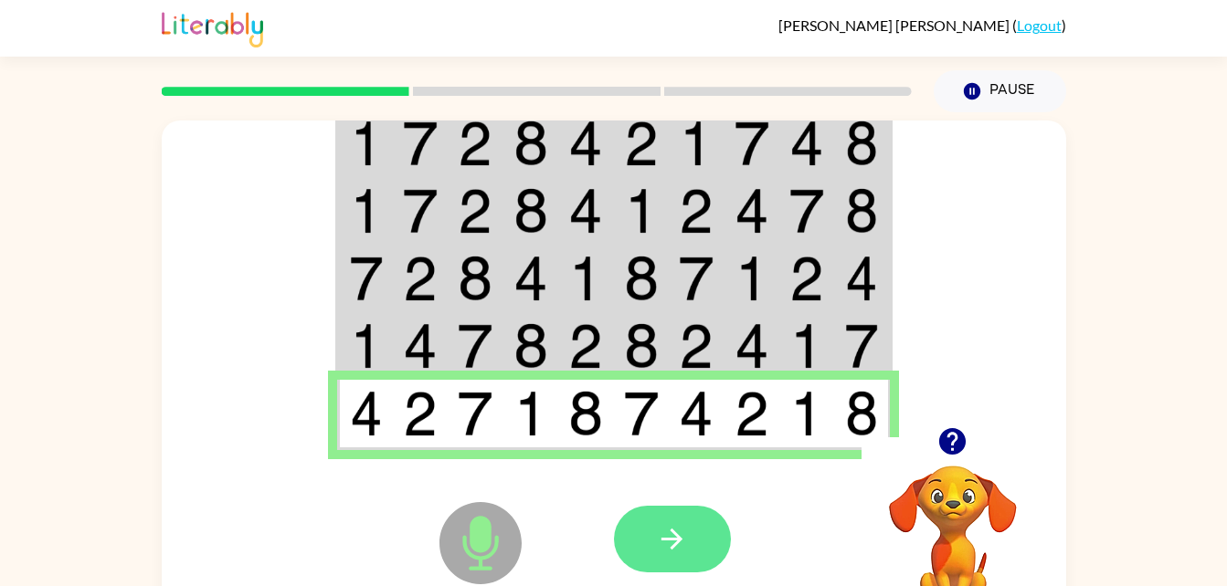
click at [691, 535] on button "button" at bounding box center [672, 539] width 117 height 67
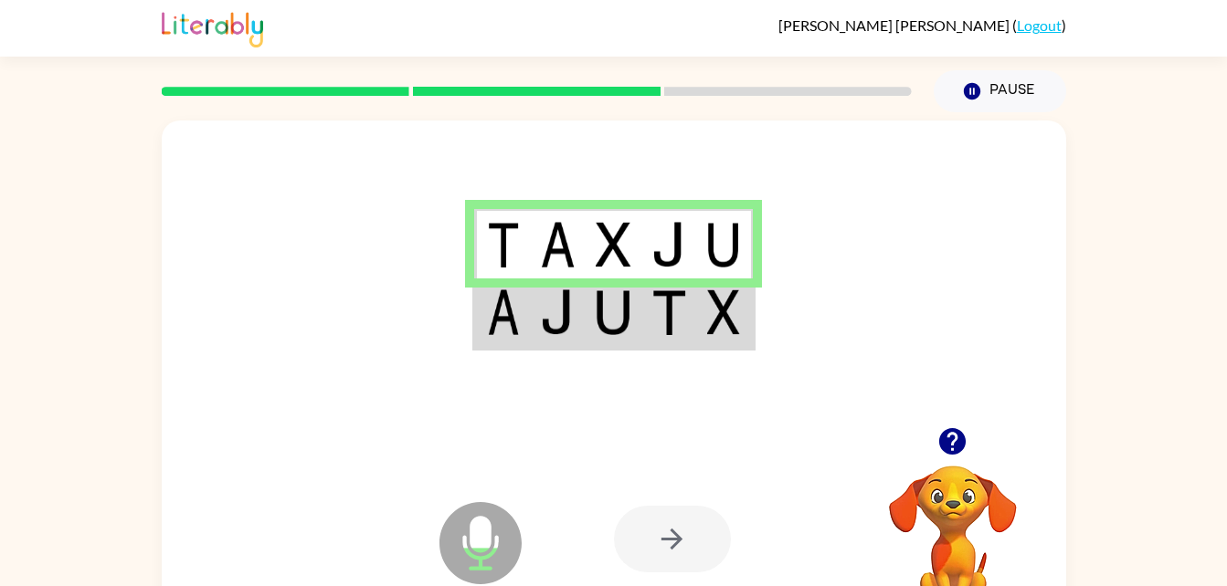
click at [610, 318] on img at bounding box center [613, 313] width 35 height 46
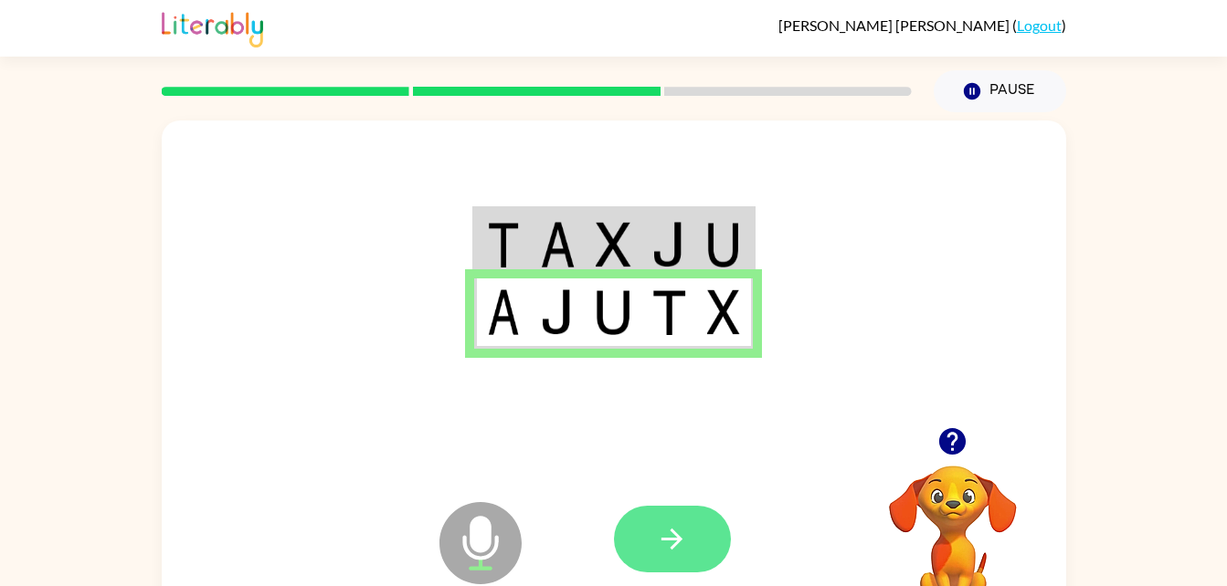
click at [679, 527] on icon "button" at bounding box center [672, 539] width 32 height 32
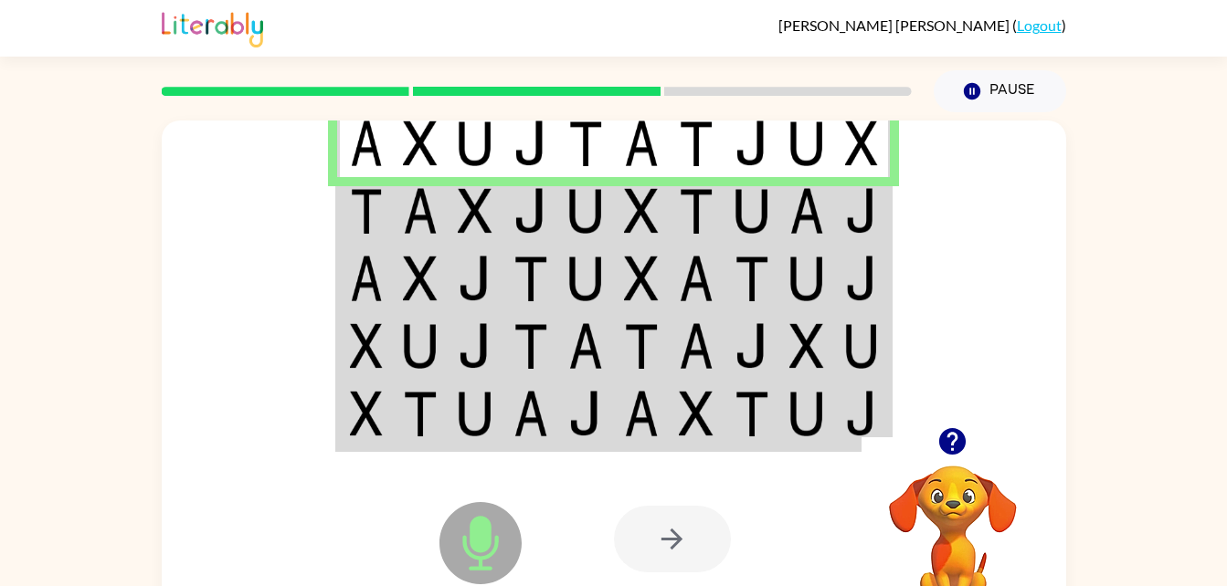
click at [582, 234] on img at bounding box center [585, 211] width 35 height 46
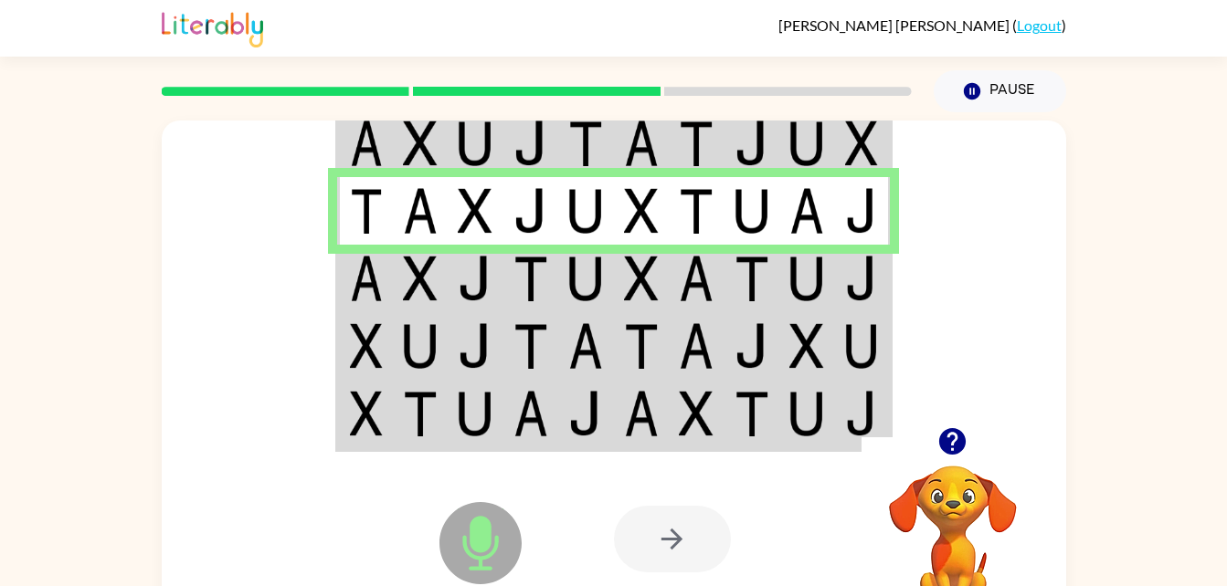
click at [680, 262] on img at bounding box center [696, 279] width 35 height 46
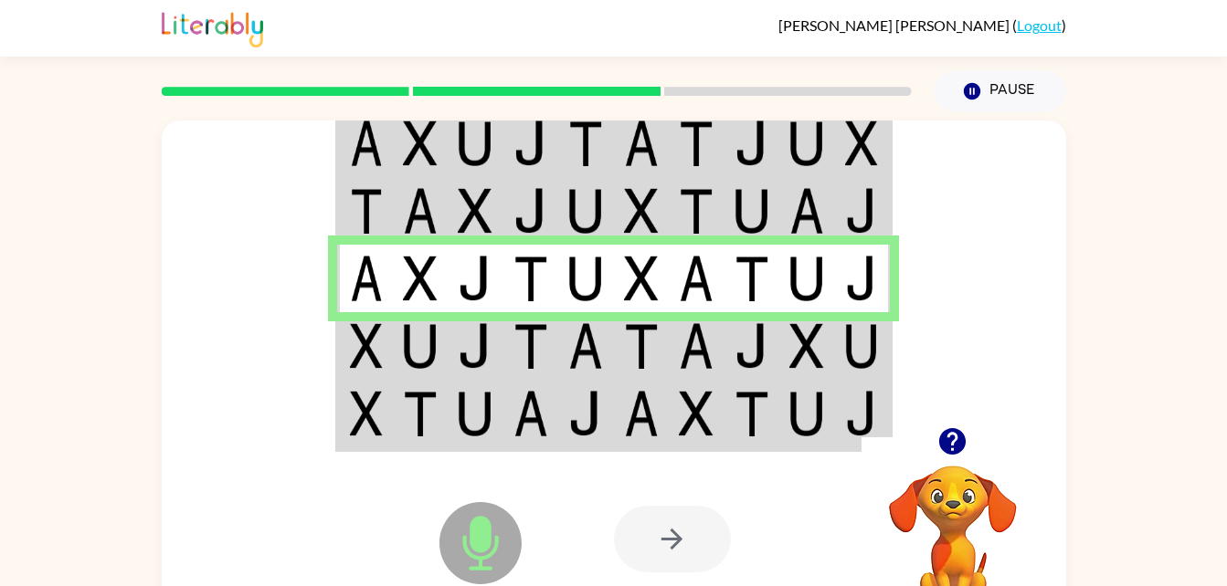
click at [722, 347] on td at bounding box center [697, 346] width 56 height 68
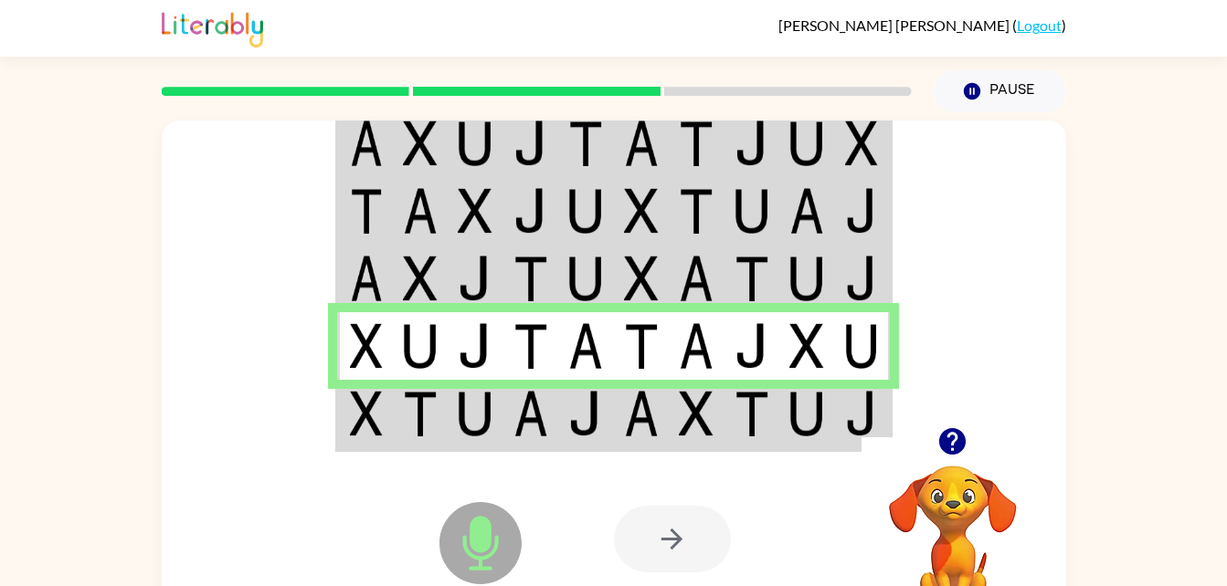
click at [735, 423] on img at bounding box center [751, 414] width 35 height 46
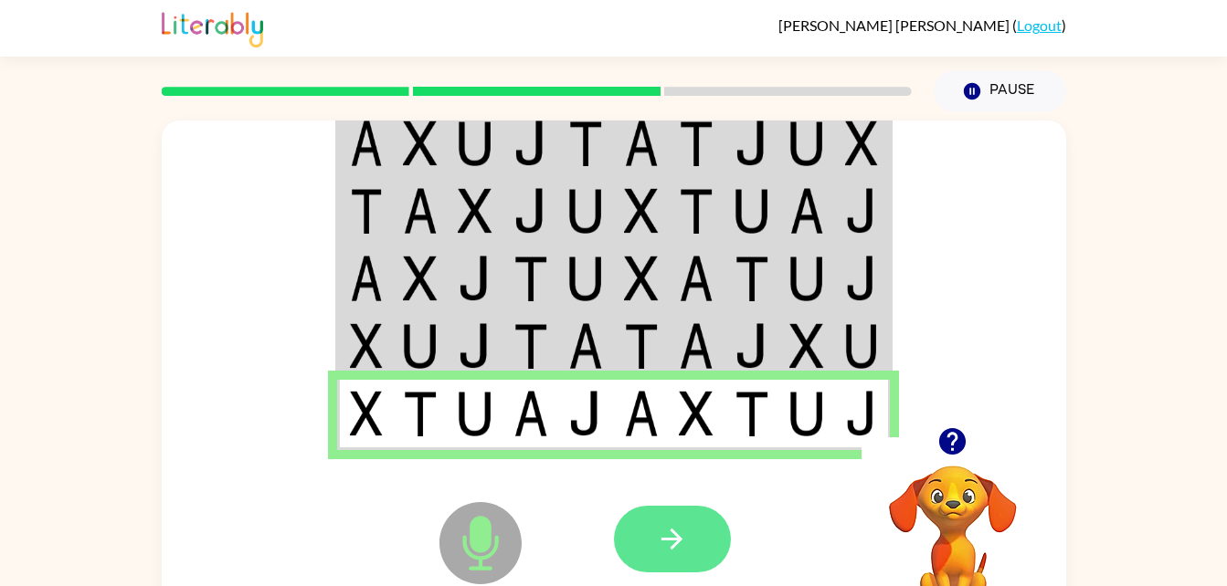
click at [672, 543] on icon "button" at bounding box center [672, 539] width 32 height 32
